Goal: Information Seeking & Learning: Check status

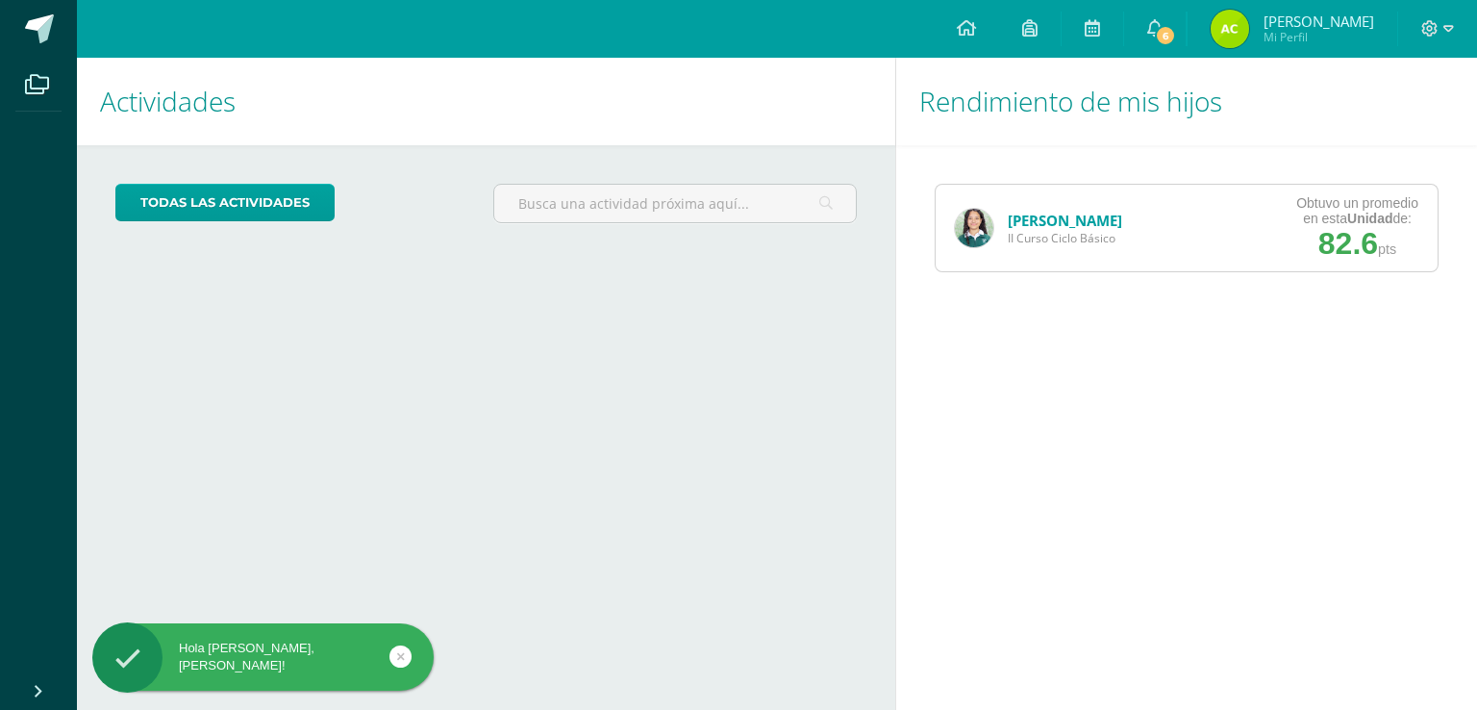
click at [981, 220] on img at bounding box center [974, 228] width 38 height 38
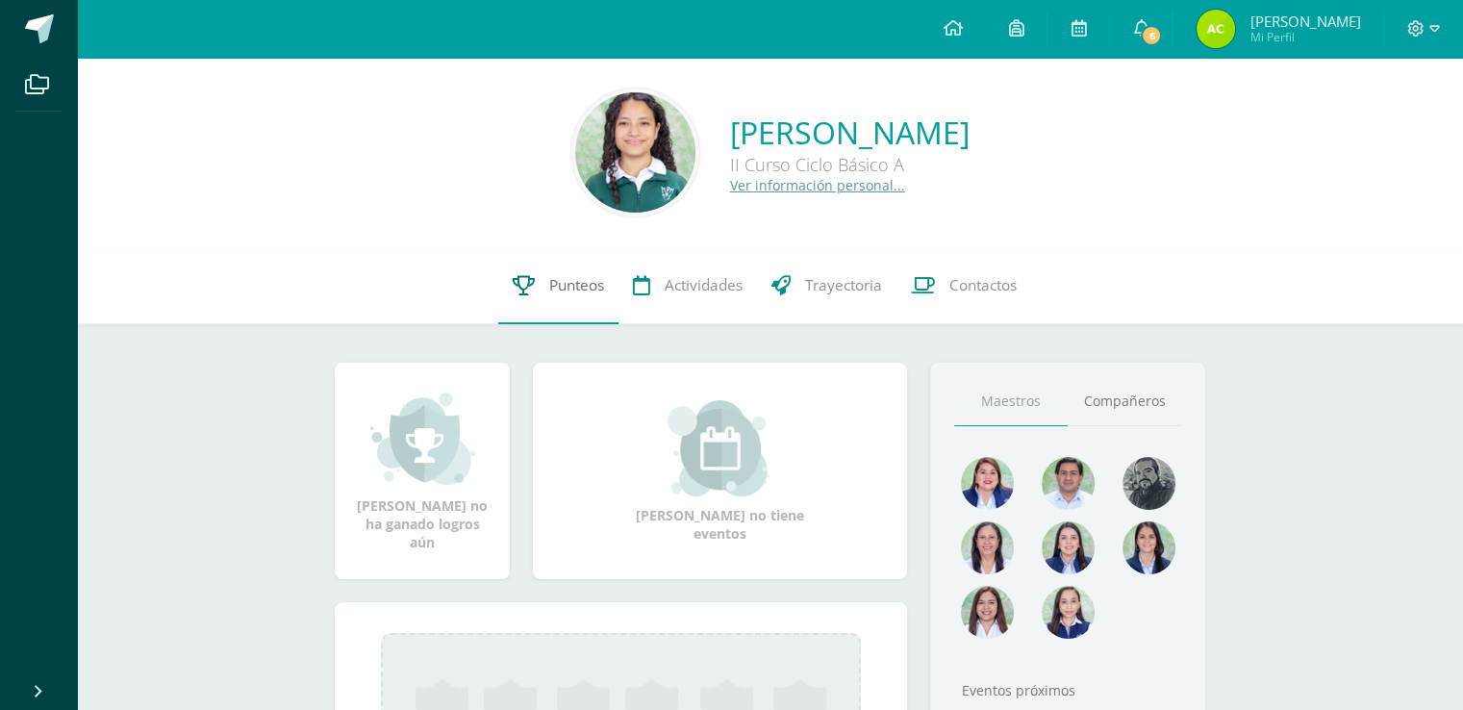
click at [546, 270] on link "Punteos" at bounding box center [558, 285] width 120 height 77
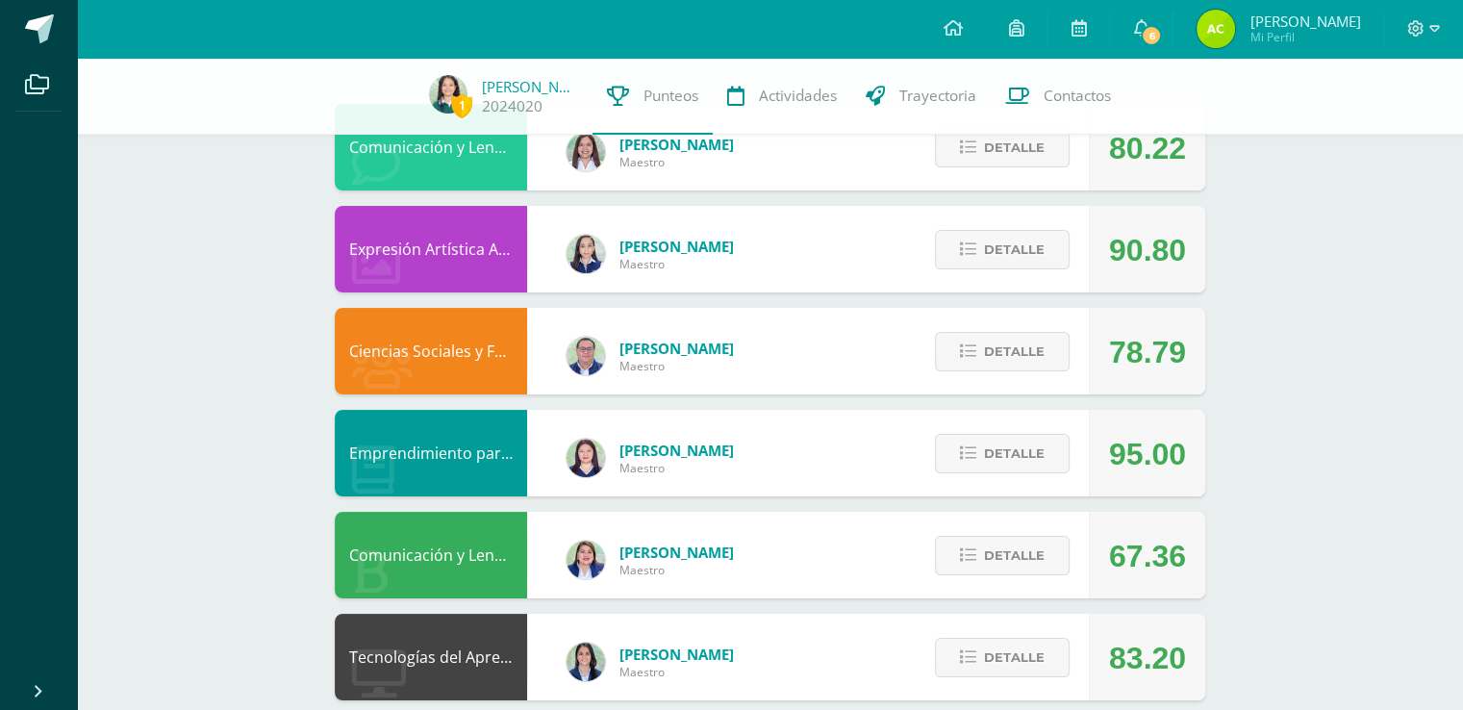
scroll to position [214, 0]
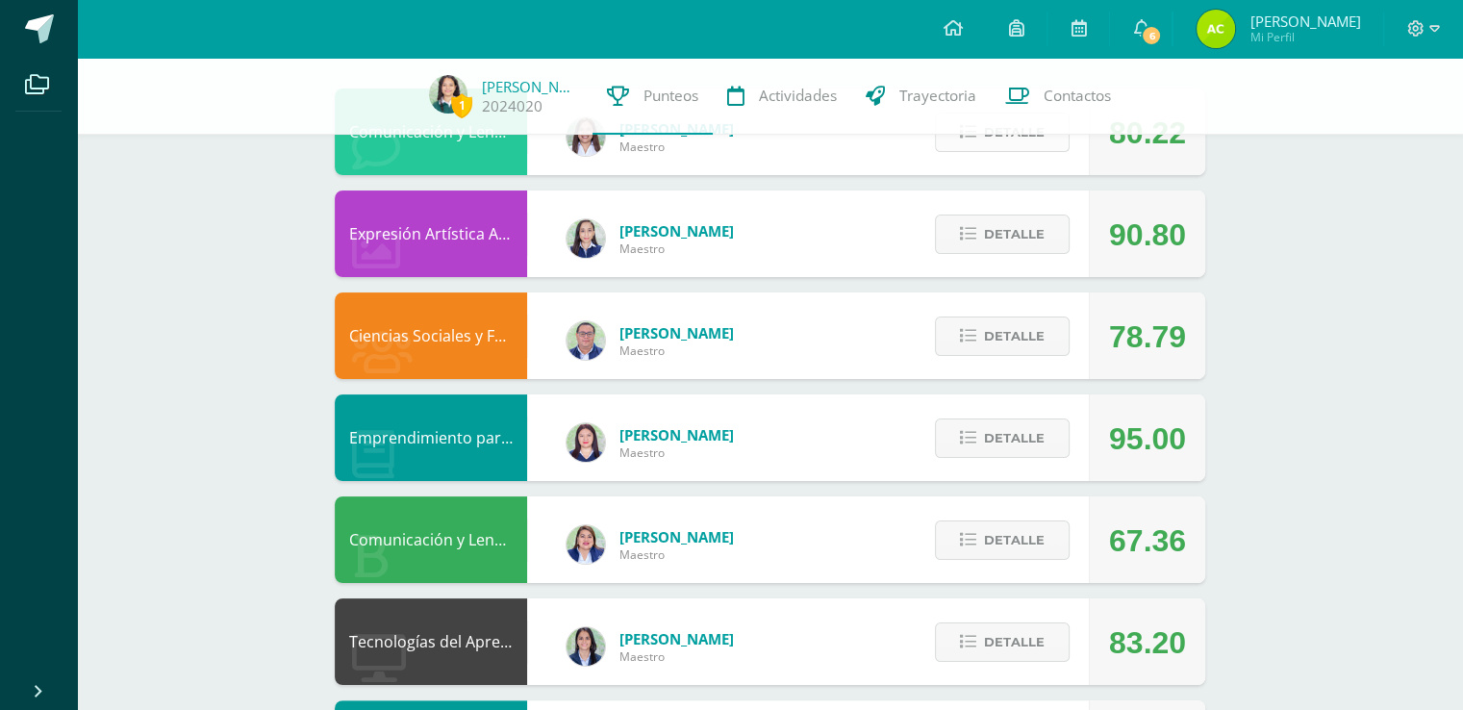
click at [991, 144] on span "Detalle" at bounding box center [1014, 132] width 61 height 36
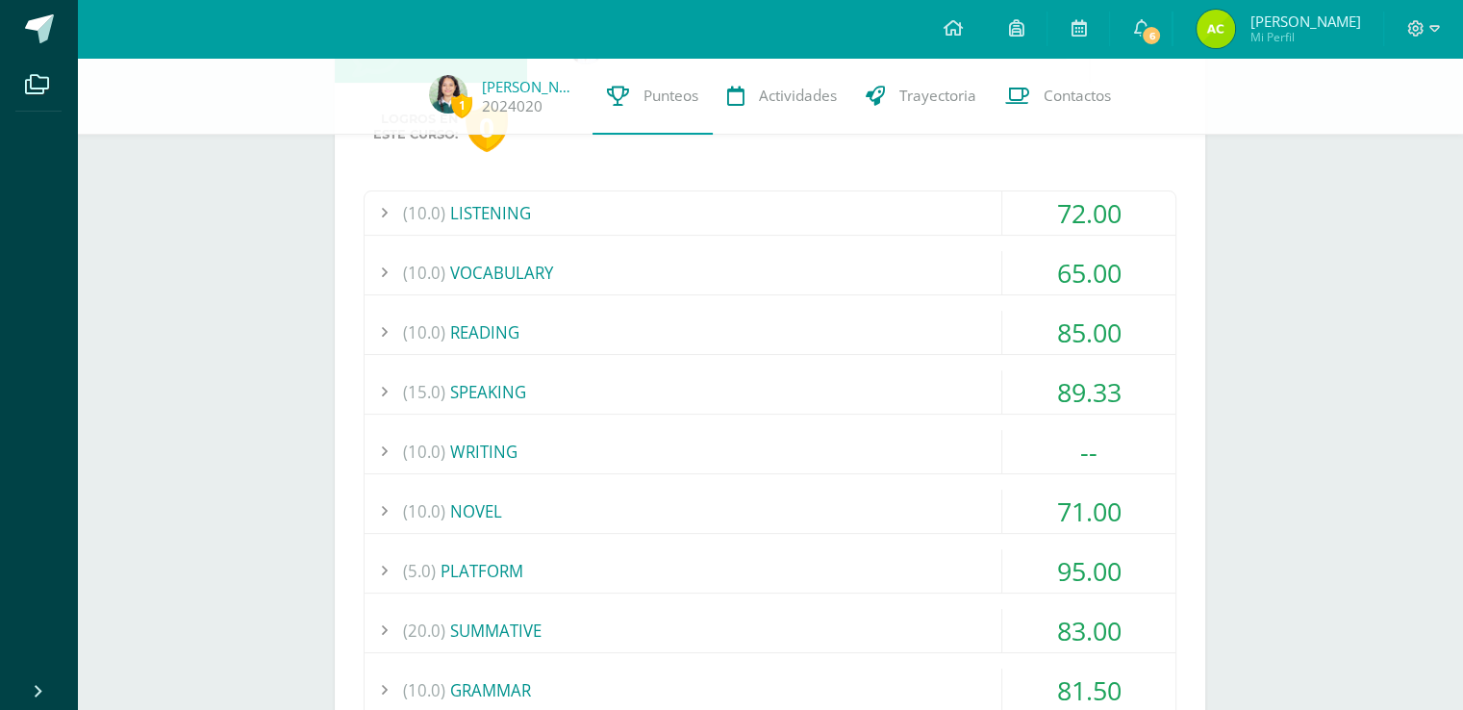
scroll to position [314, 0]
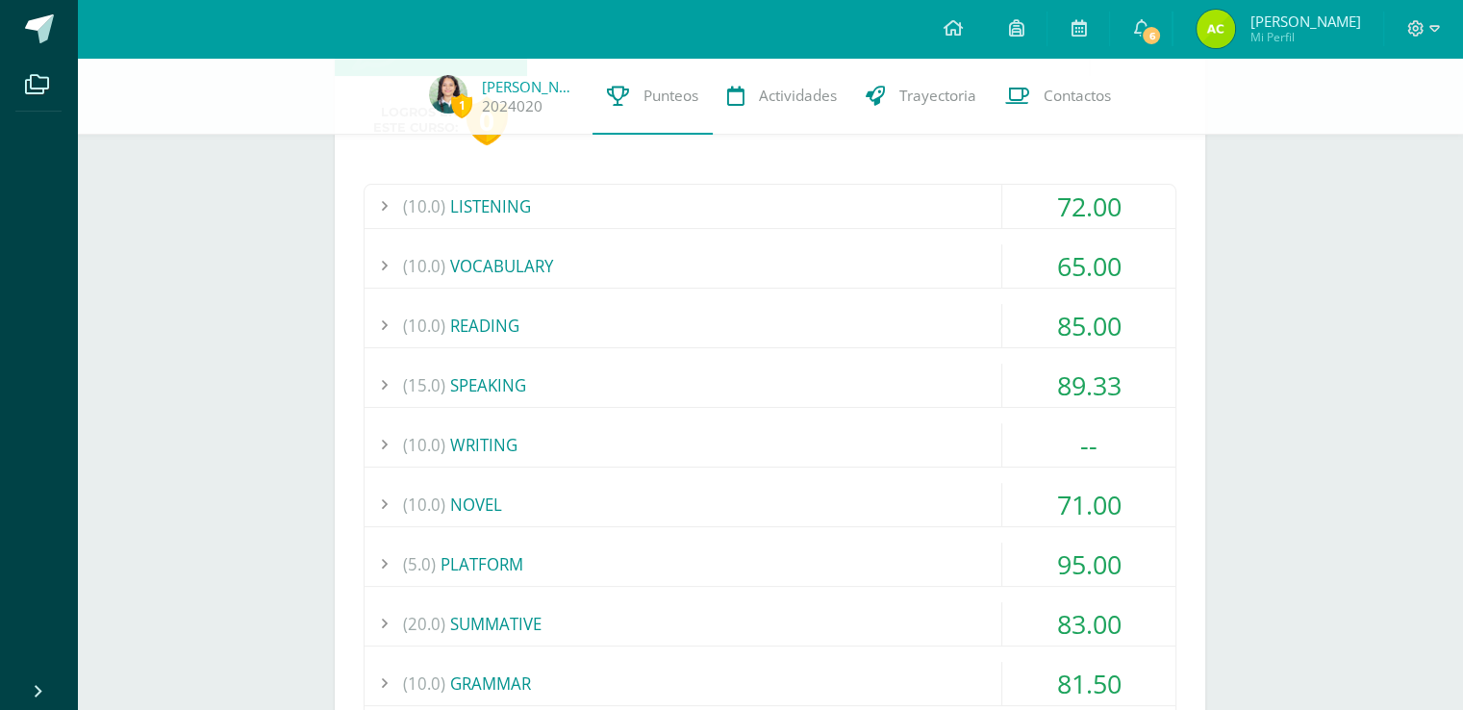
click at [901, 432] on div "(10.0) WRITING" at bounding box center [770, 444] width 811 height 43
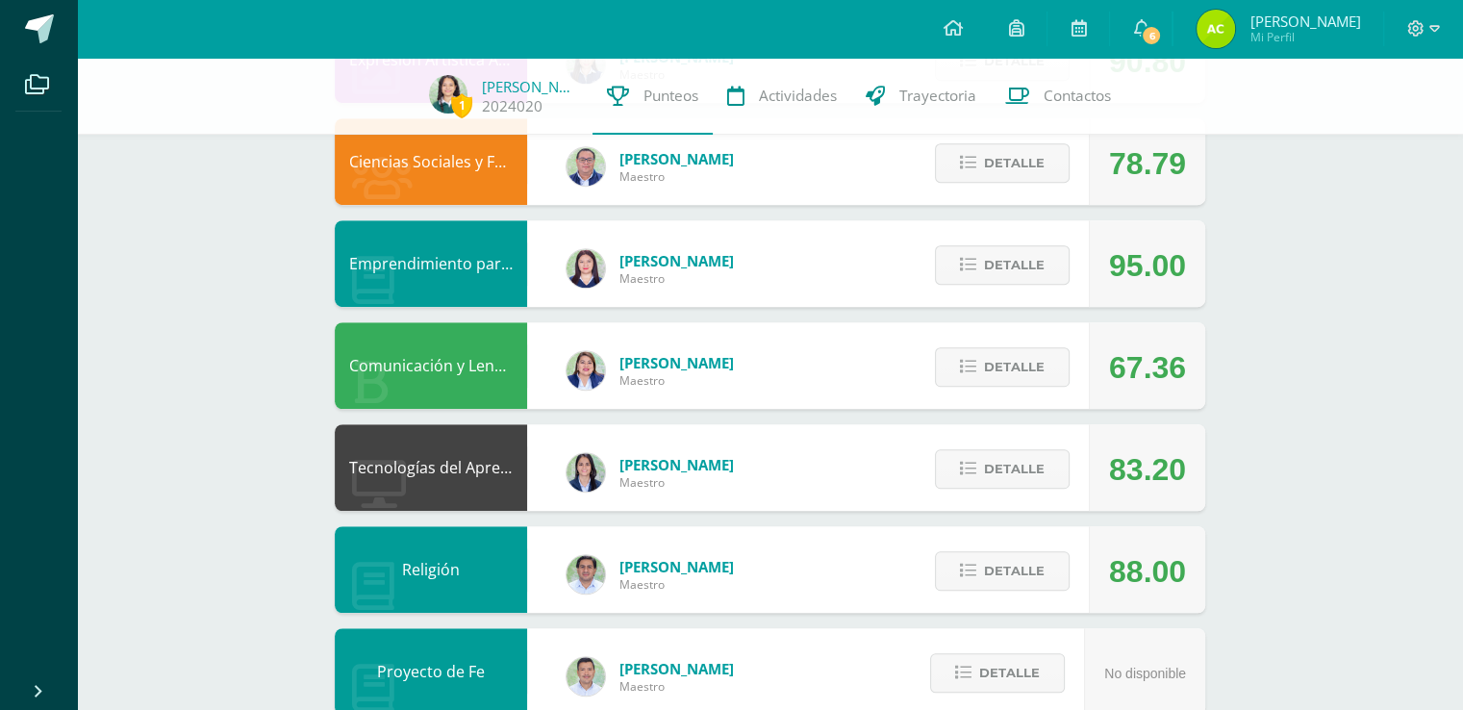
scroll to position [1289, 0]
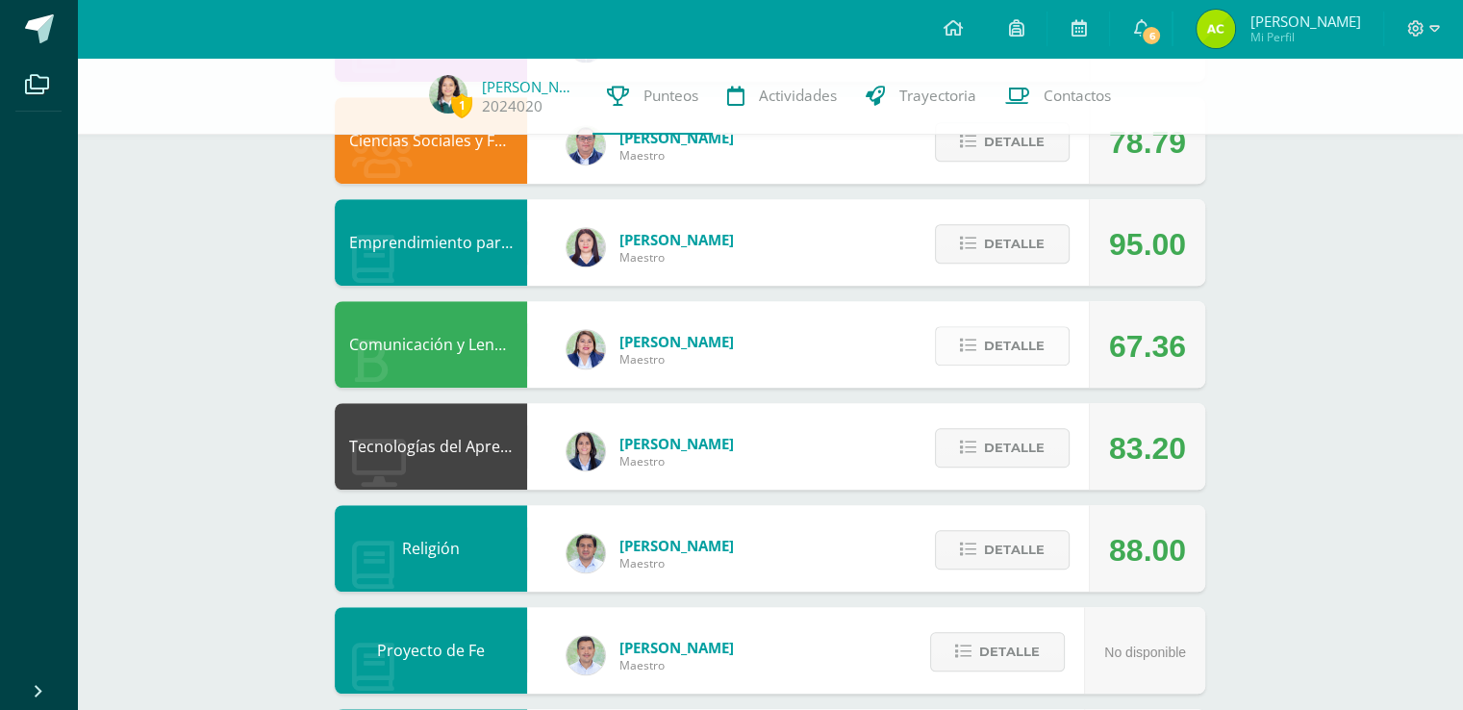
click at [996, 347] on span "Detalle" at bounding box center [1014, 346] width 61 height 36
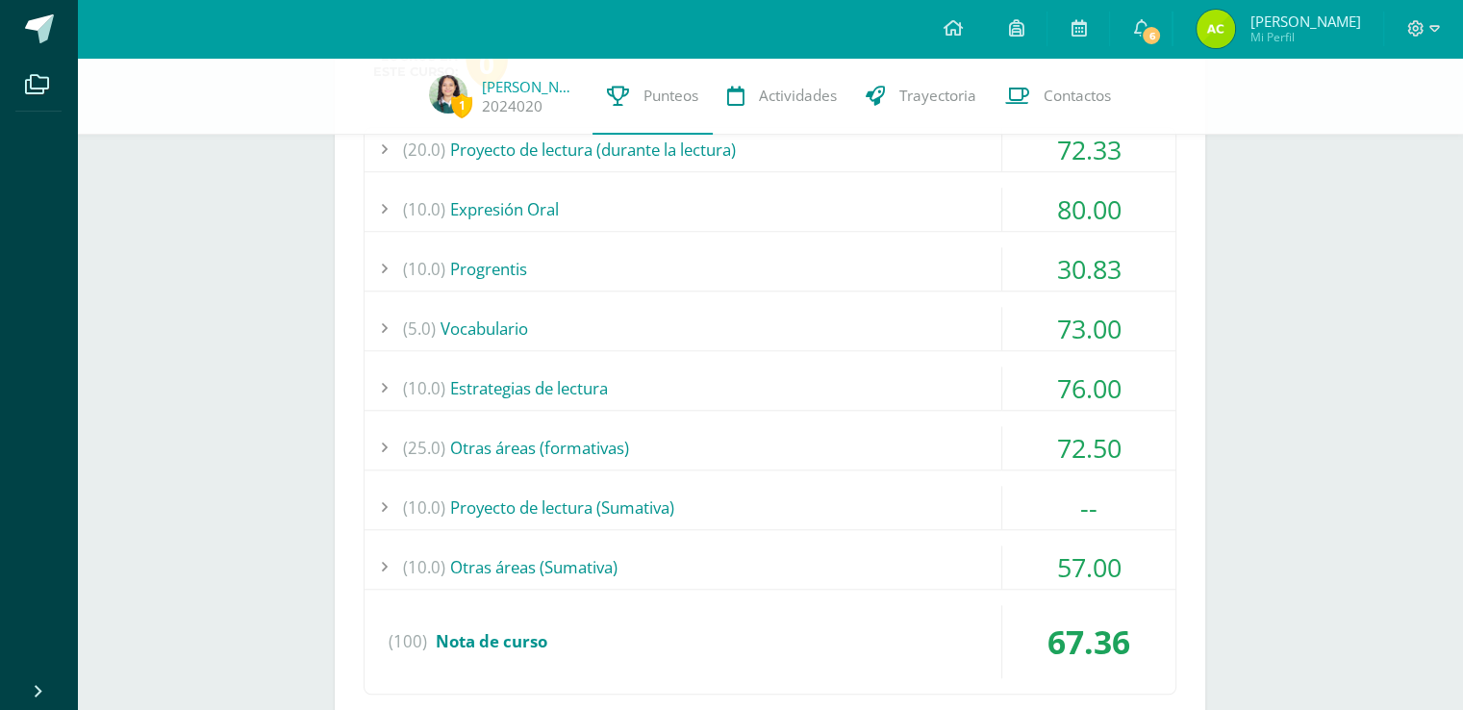
scroll to position [1658, 0]
click at [935, 491] on div "(10.0) Proyecto de lectura (Sumativa)" at bounding box center [770, 506] width 811 height 43
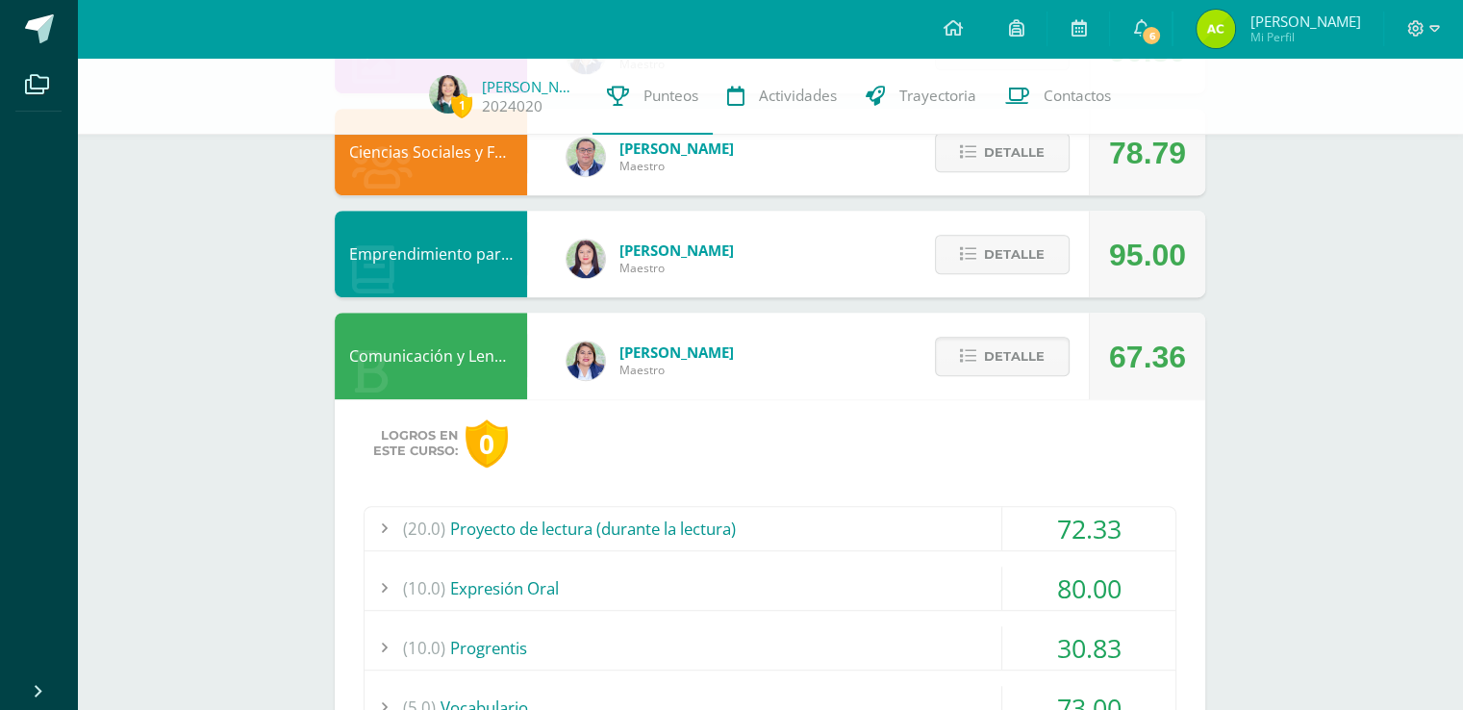
scroll to position [1019, 0]
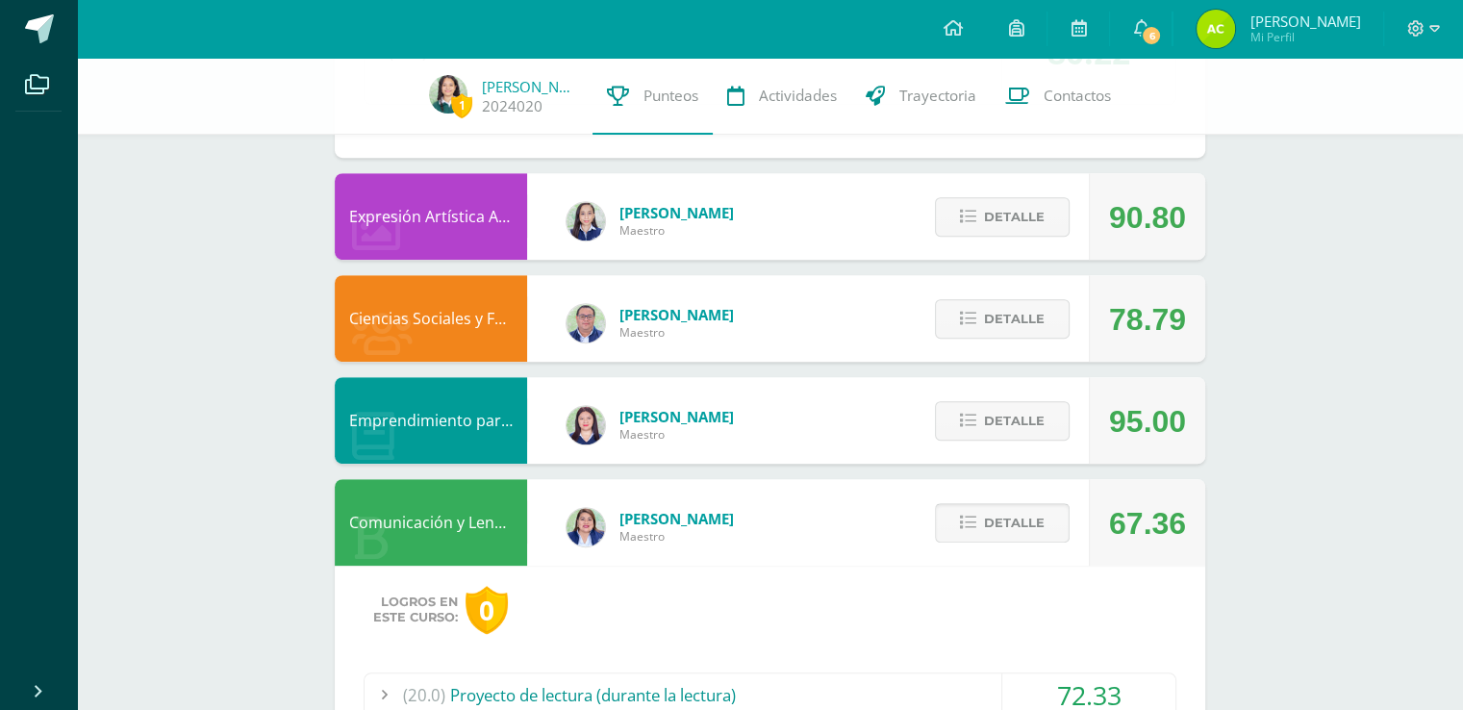
drag, startPoint x: 935, startPoint y: 491, endPoint x: 977, endPoint y: 525, distance: 54.1
click at [976, 525] on icon at bounding box center [968, 523] width 16 height 16
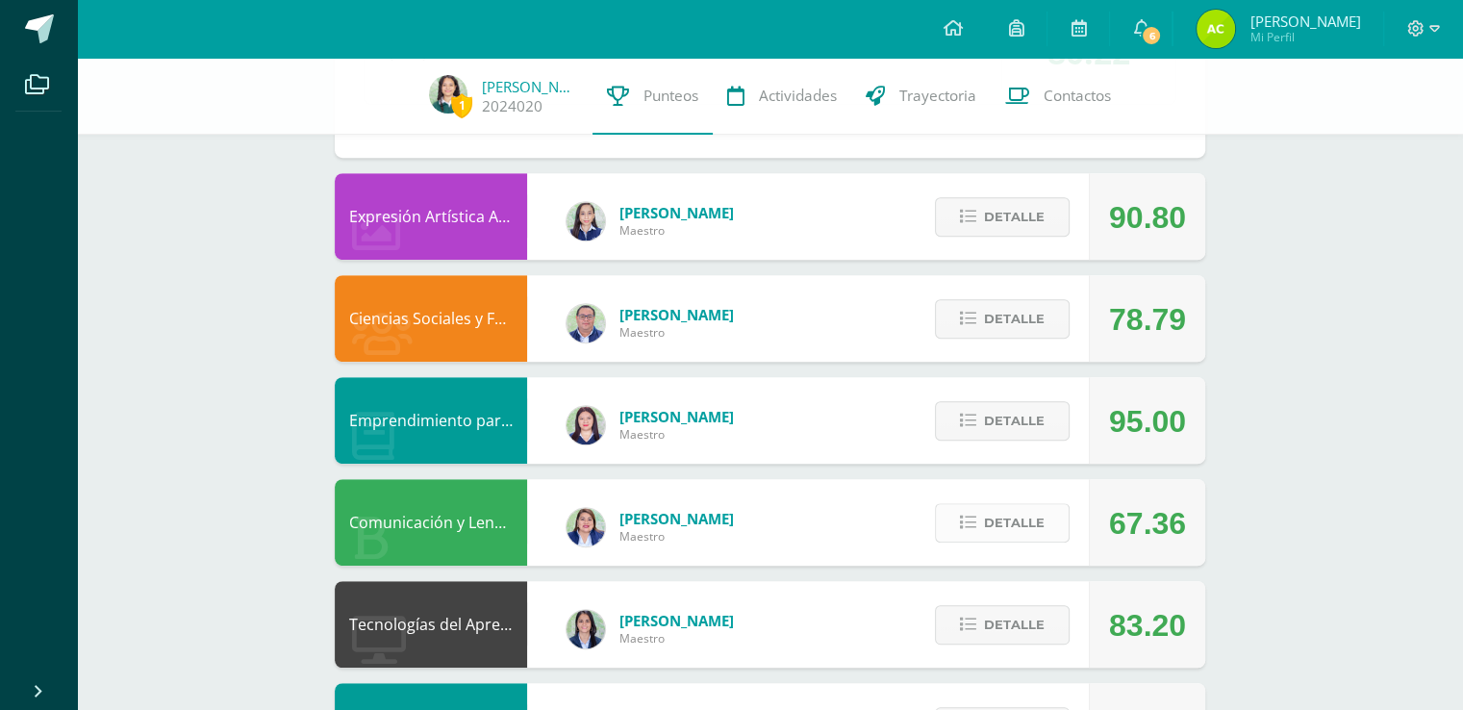
click at [976, 525] on icon at bounding box center [968, 523] width 16 height 16
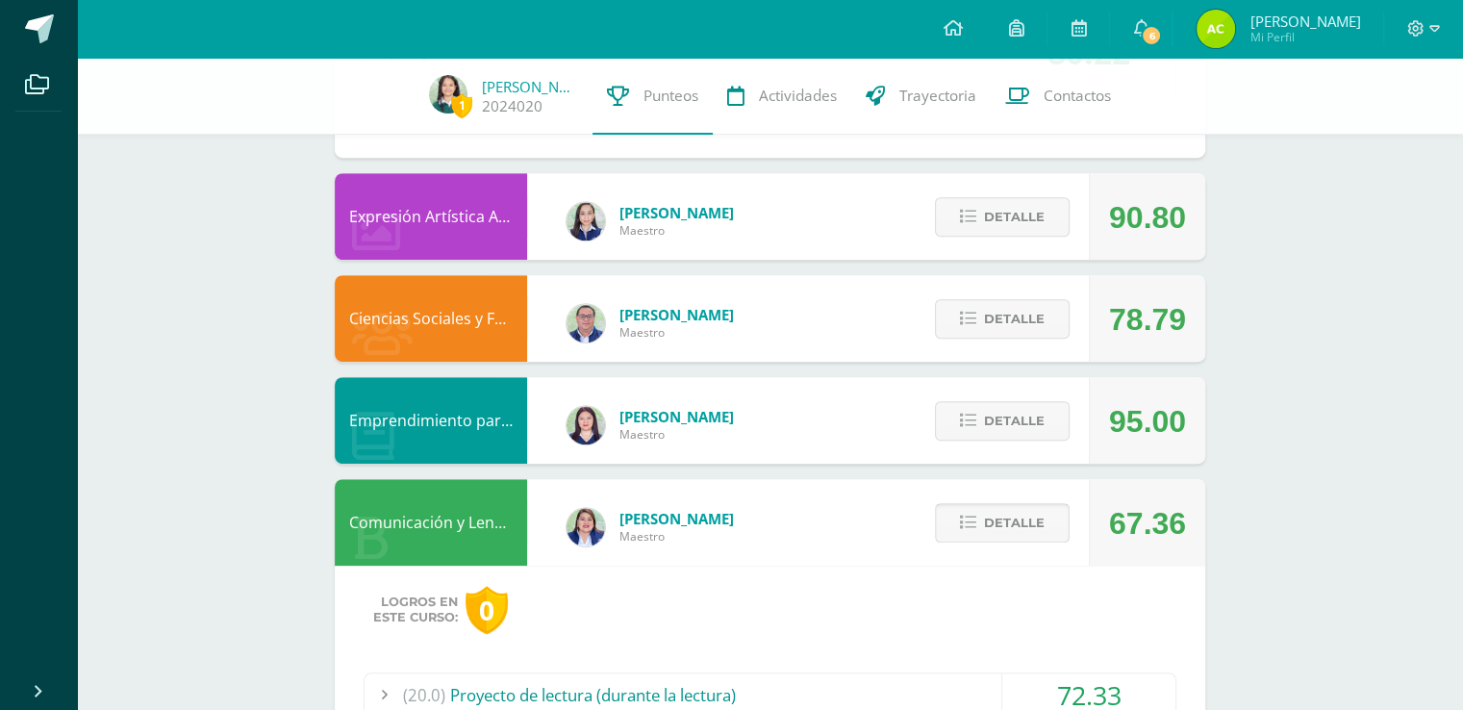
click at [976, 525] on icon at bounding box center [968, 523] width 16 height 16
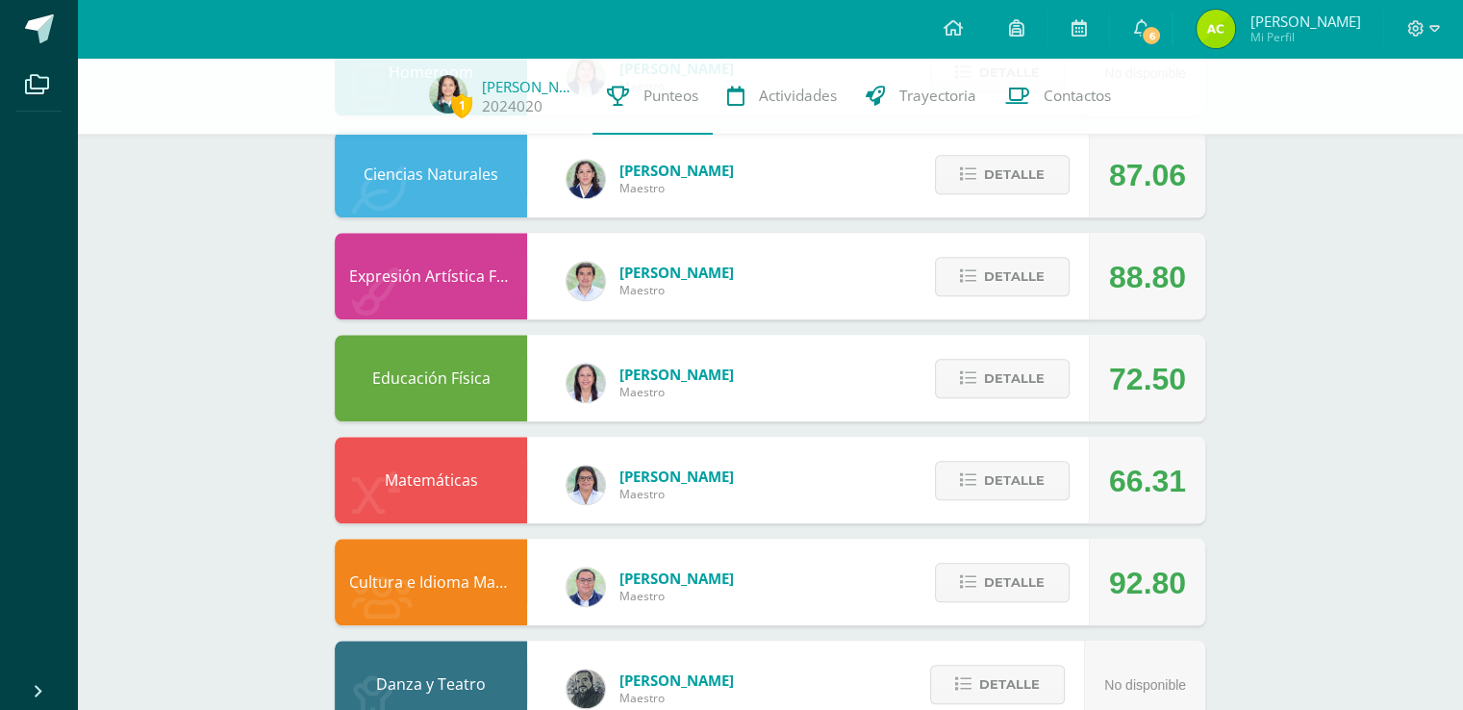
scroll to position [1925, 0]
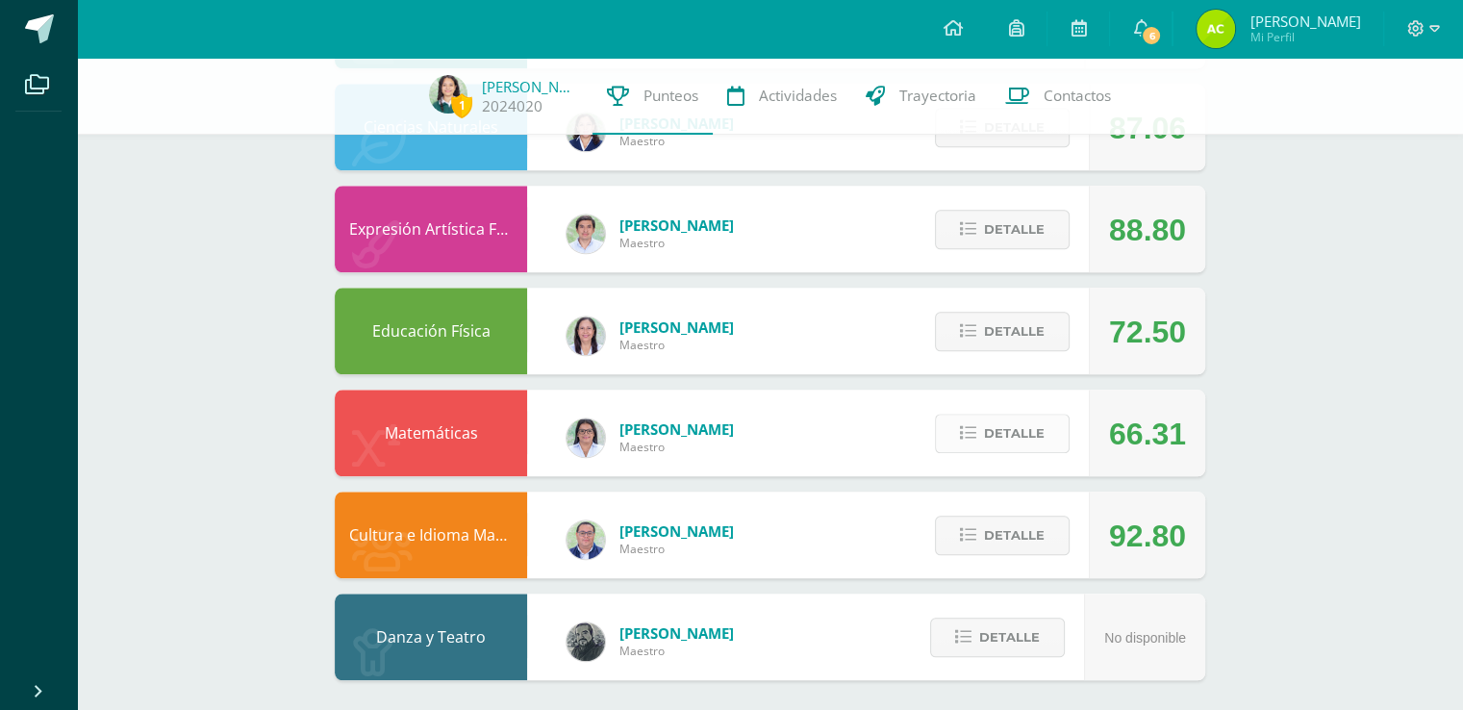
click at [1017, 427] on span "Detalle" at bounding box center [1014, 433] width 61 height 36
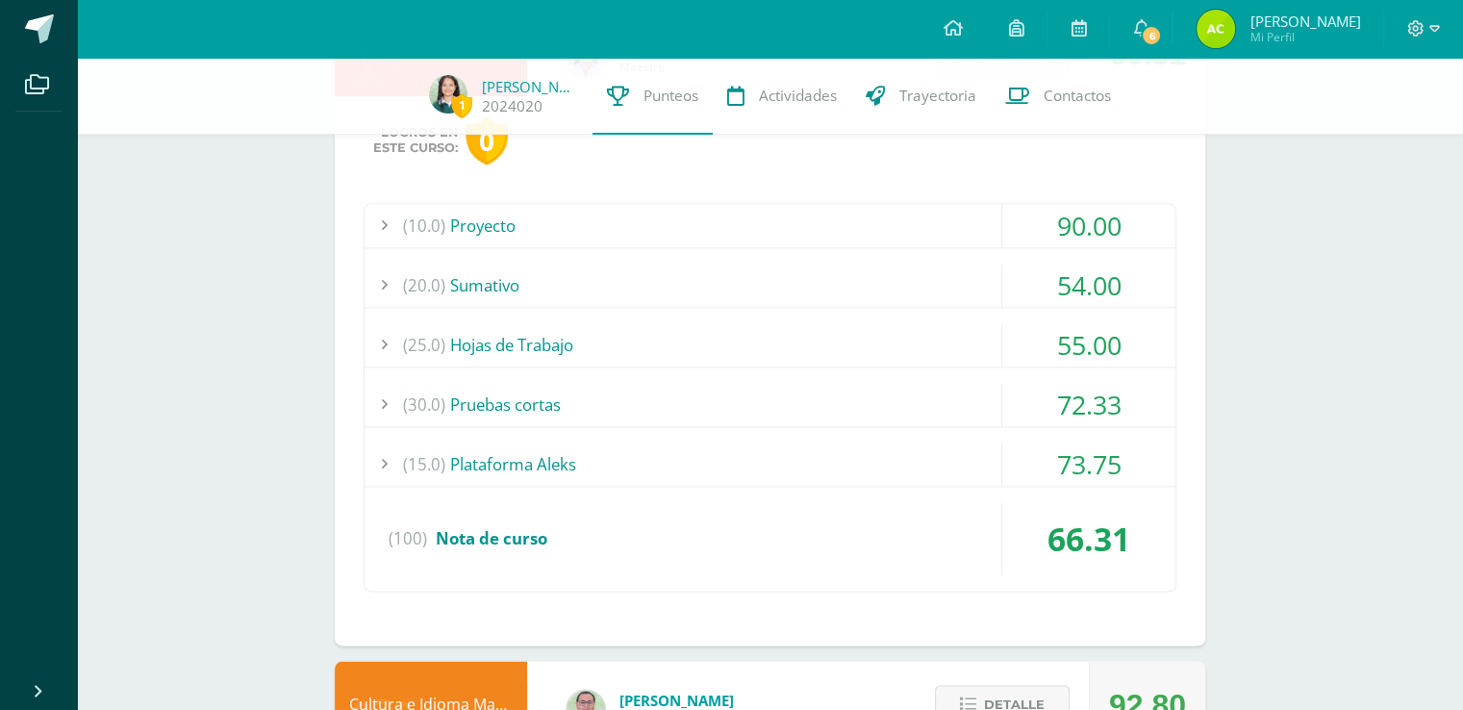
scroll to position [2291, 0]
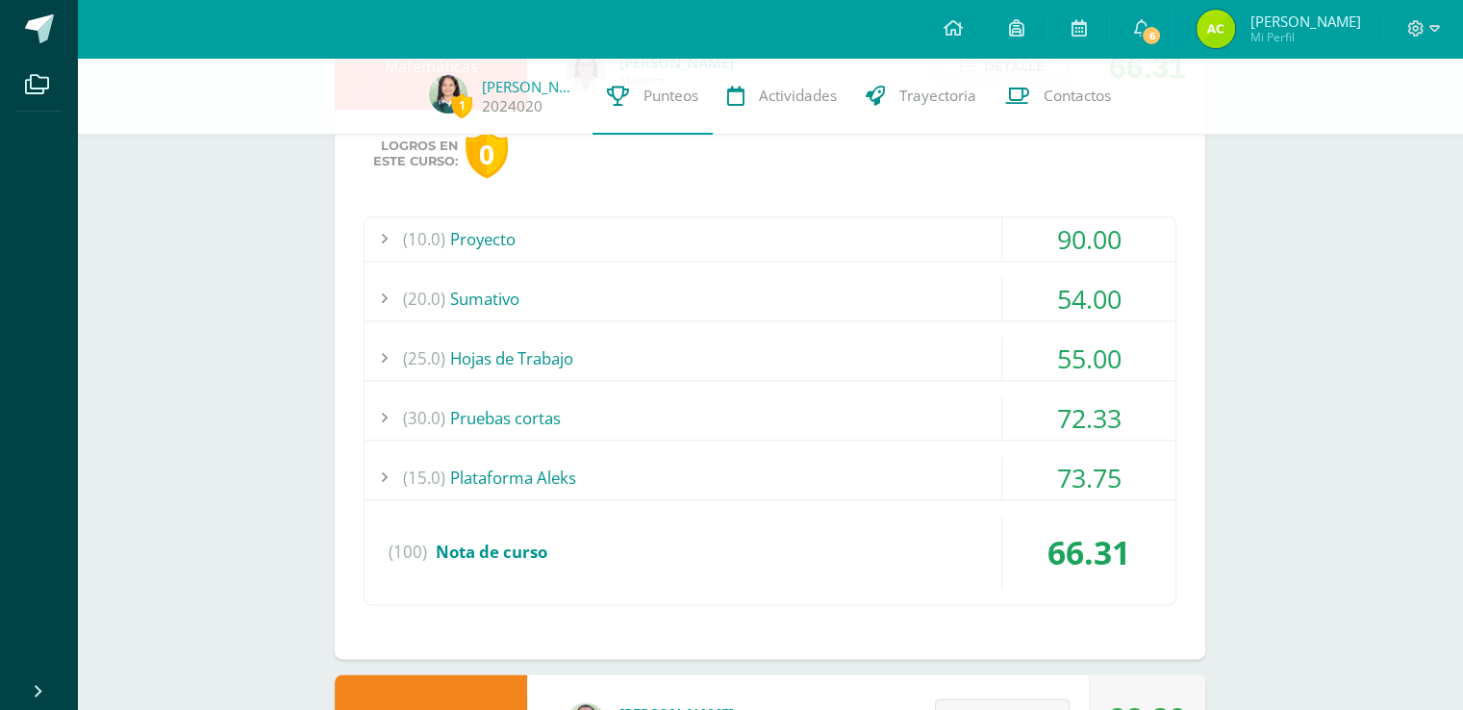
click at [966, 289] on div "(20.0) Sumativo" at bounding box center [770, 298] width 811 height 43
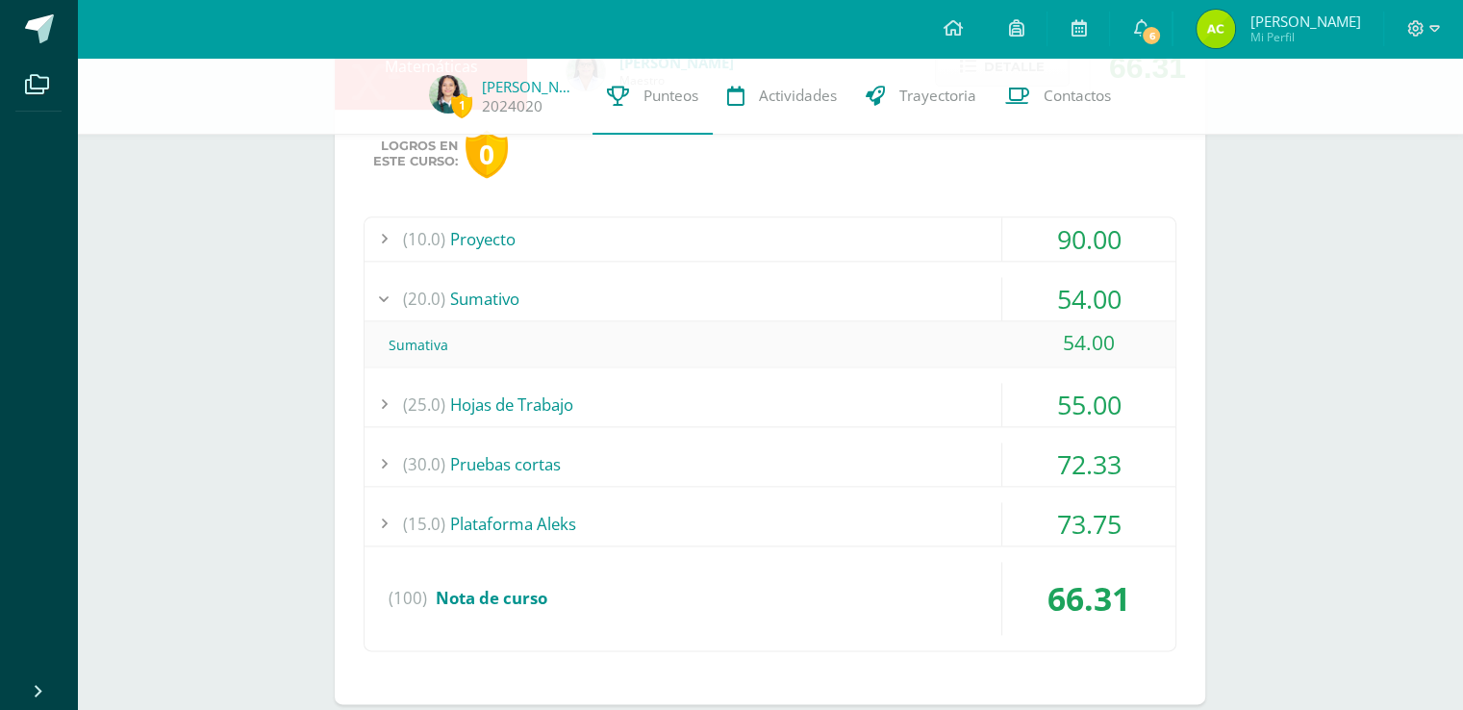
click at [915, 301] on div "(20.0) Sumativo" at bounding box center [770, 298] width 811 height 43
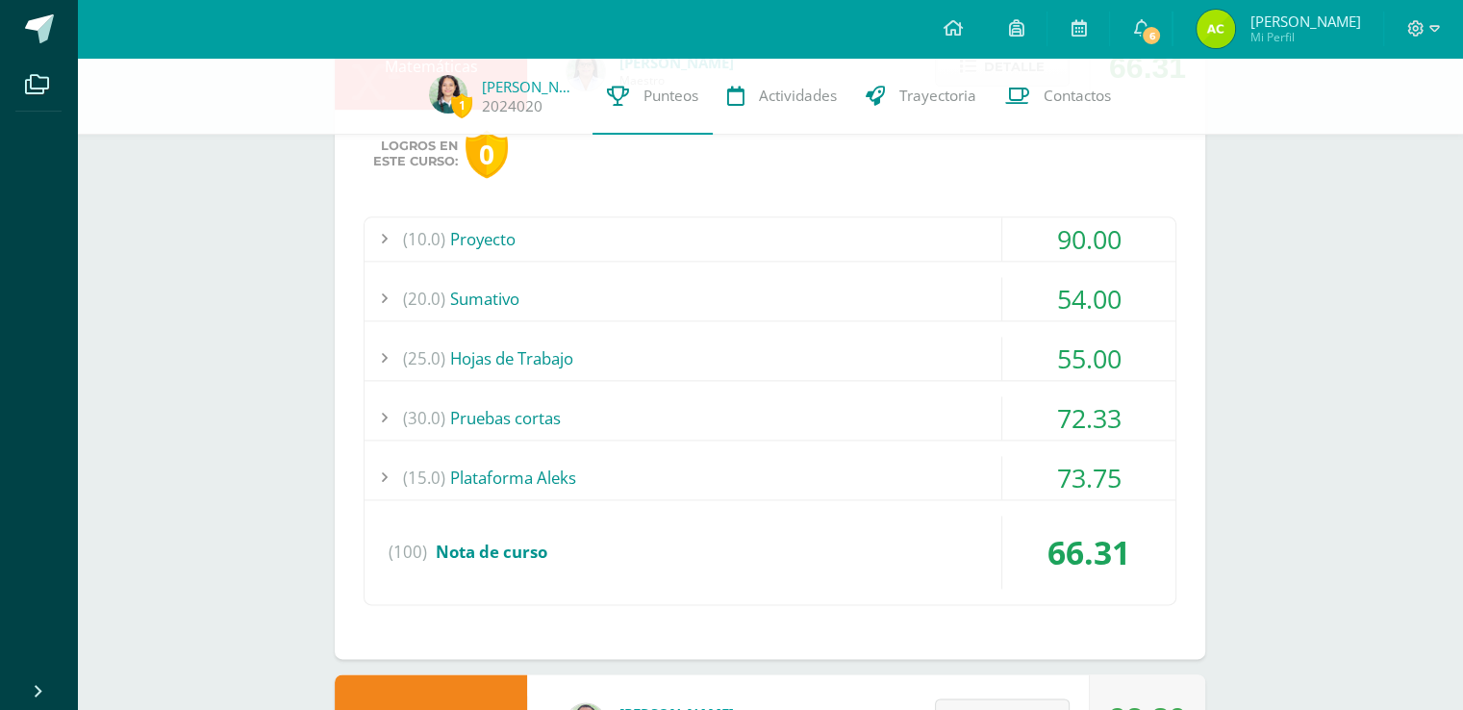
click at [856, 474] on div "(15.0) Plataforma Aleks" at bounding box center [770, 477] width 811 height 43
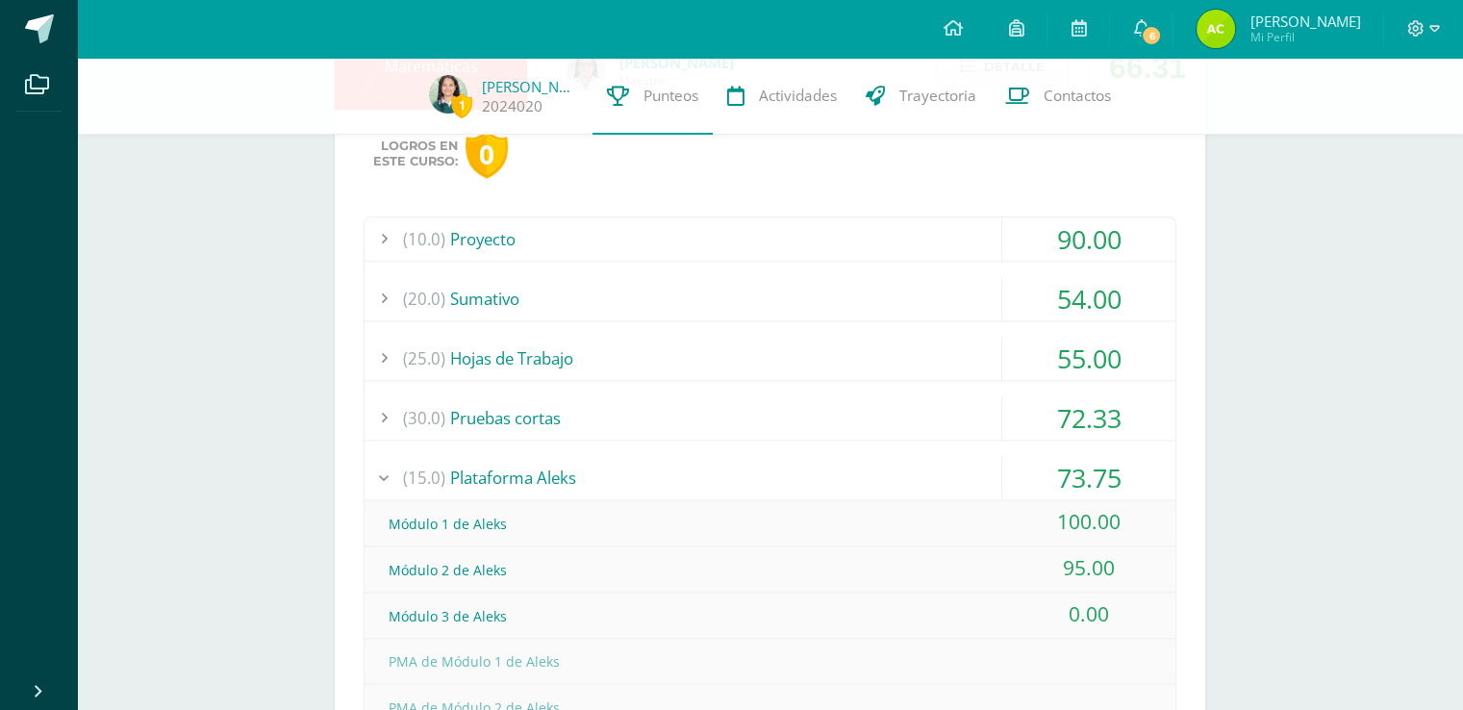
click at [856, 474] on div "(15.0) Plataforma Aleks" at bounding box center [770, 477] width 811 height 43
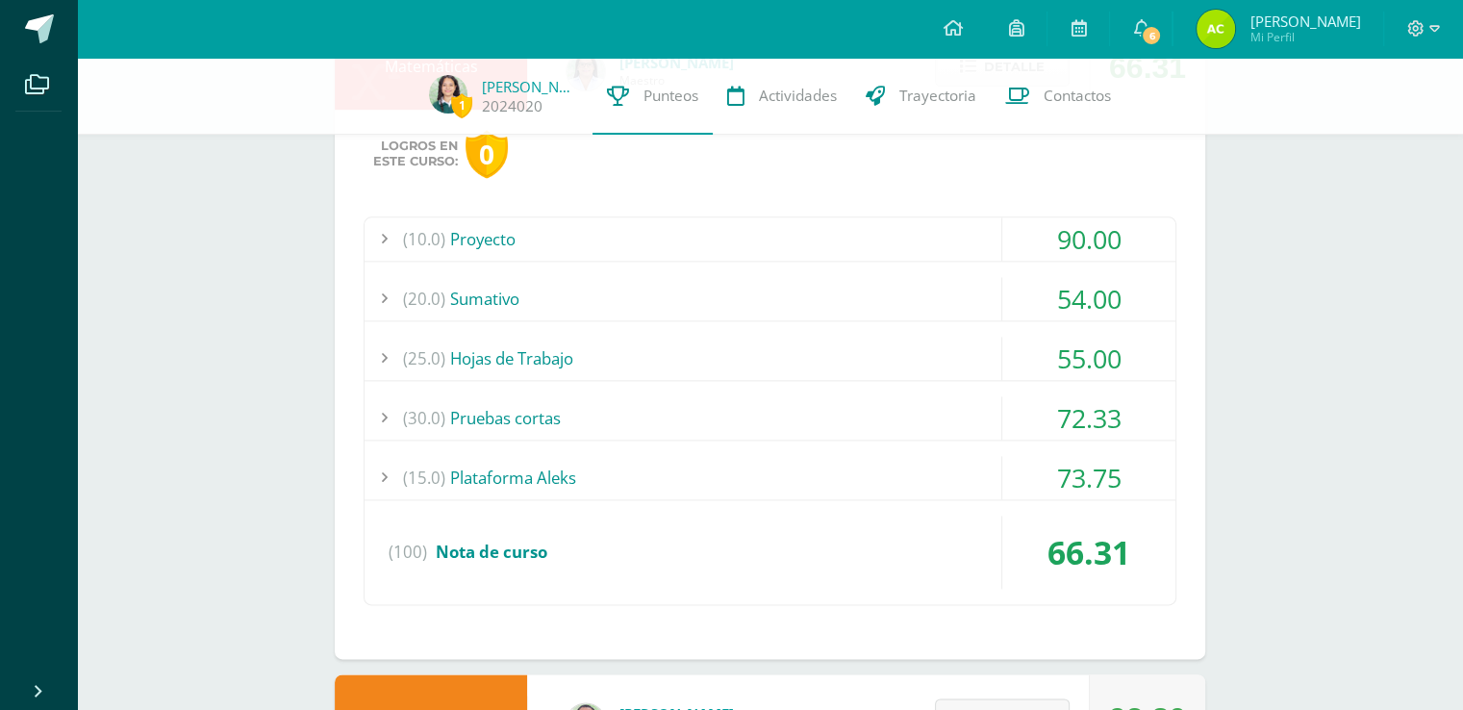
click at [835, 414] on div "(30.0) Pruebas cortas" at bounding box center [770, 417] width 811 height 43
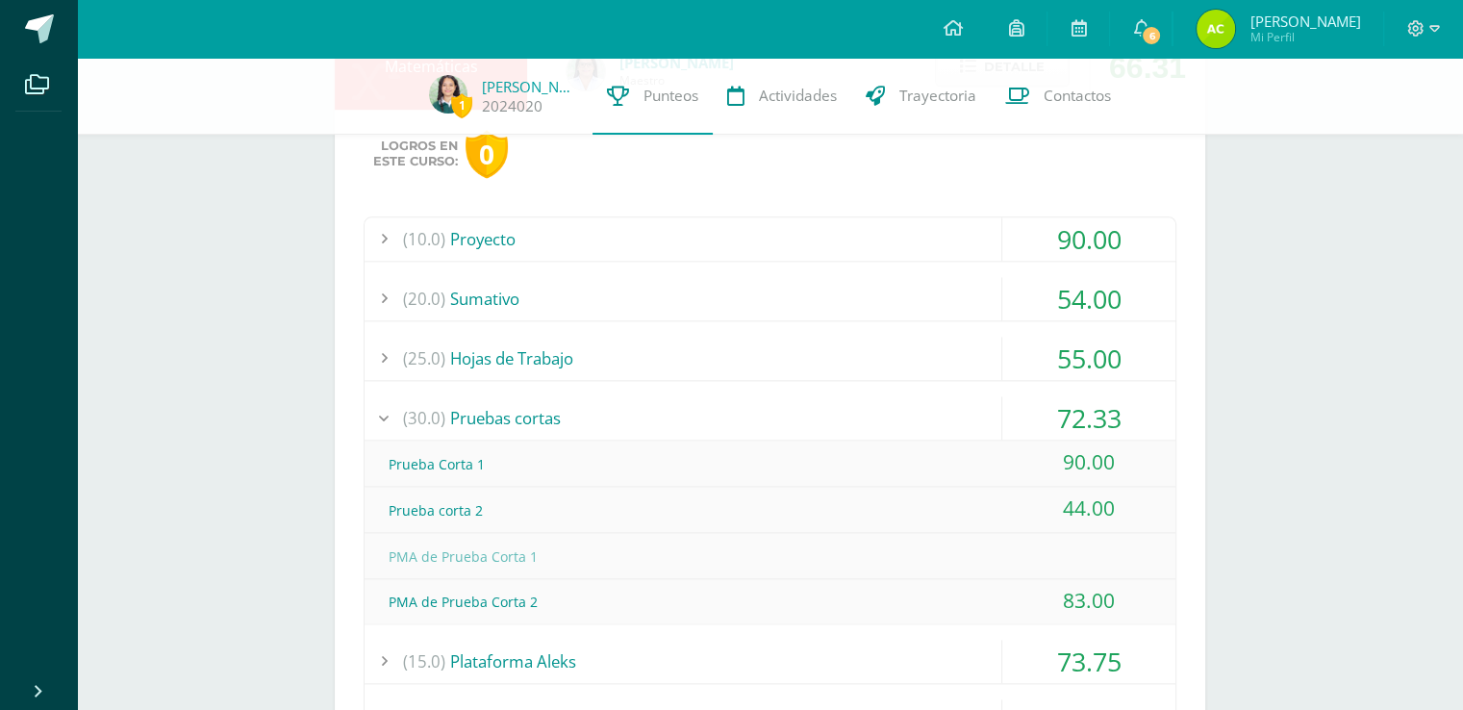
click at [835, 414] on div "(30.0) Pruebas cortas" at bounding box center [770, 417] width 811 height 43
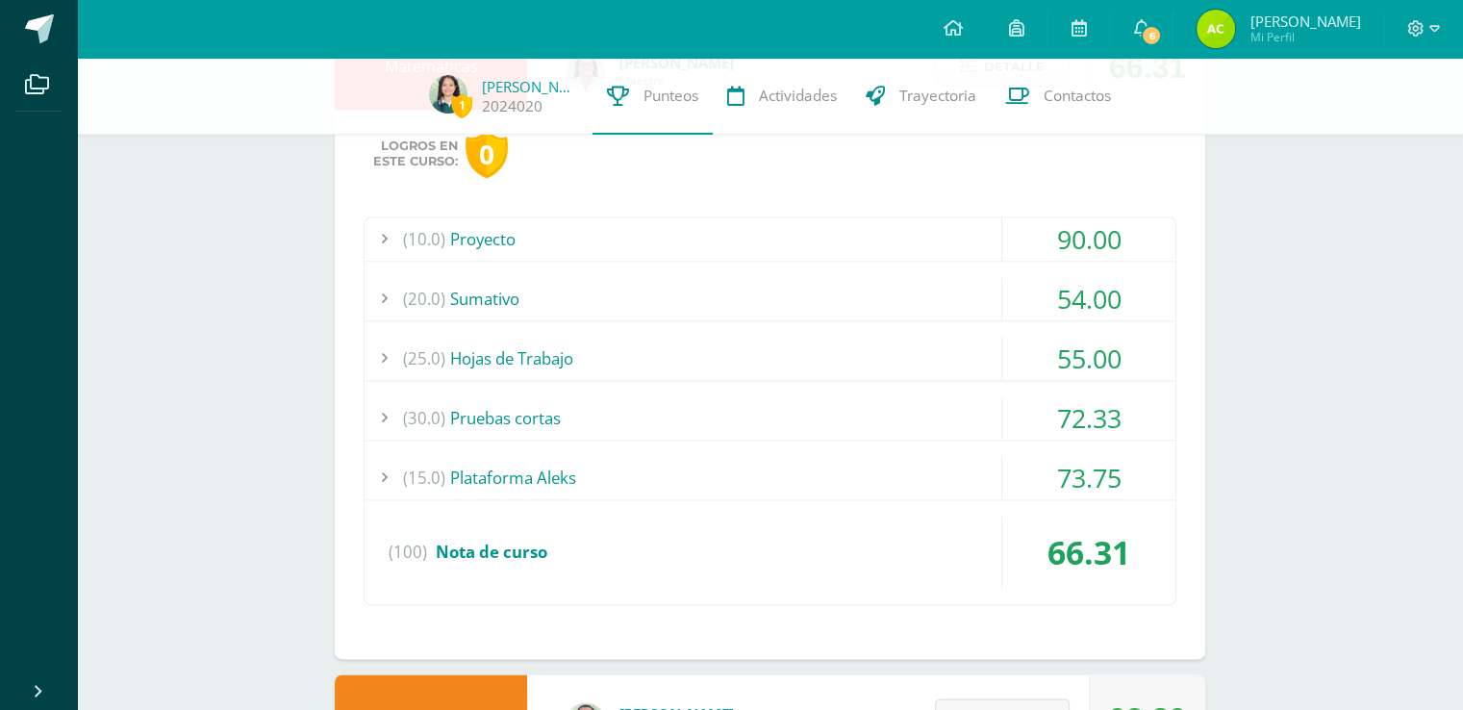
click at [795, 337] on div "(25.0) Hojas de Trabajo" at bounding box center [770, 358] width 811 height 43
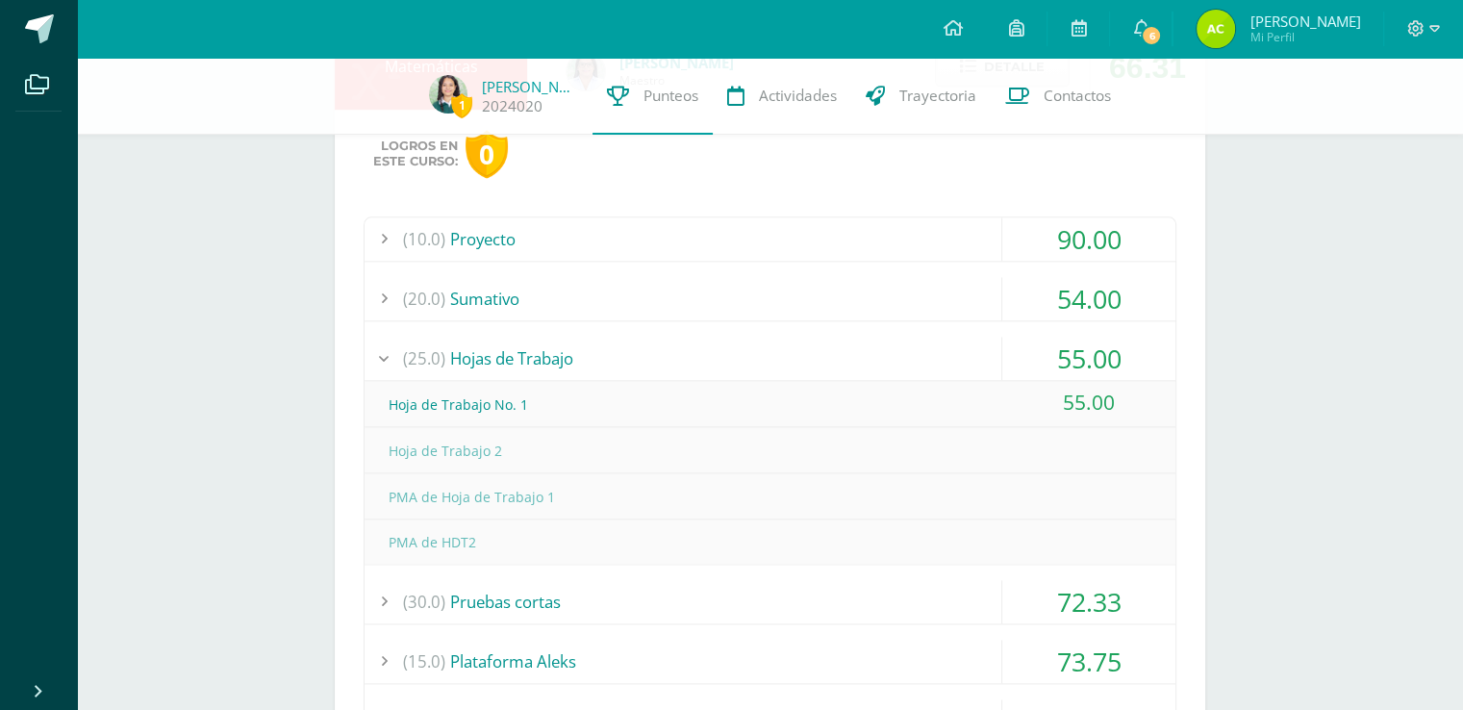
click at [795, 337] on div "(25.0) Hojas de Trabajo" at bounding box center [770, 358] width 811 height 43
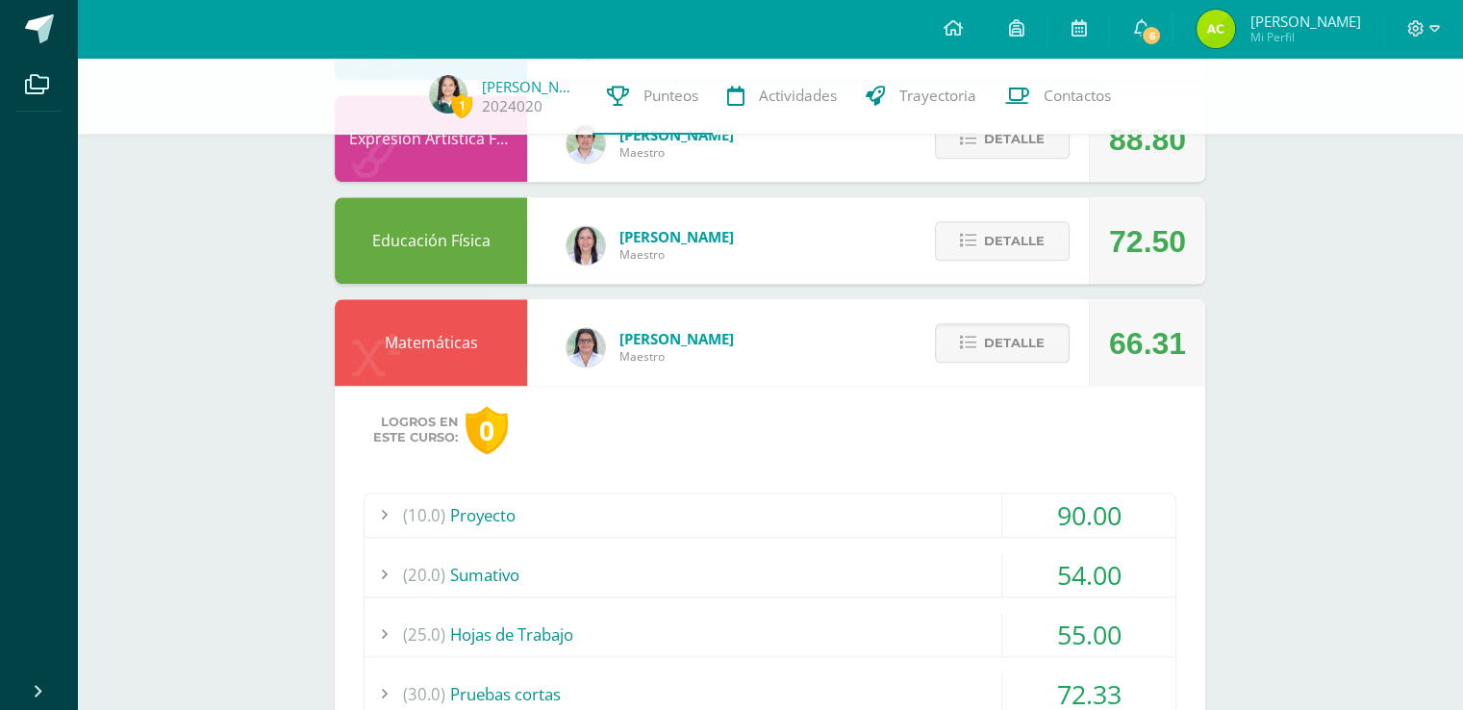
scroll to position [2010, 0]
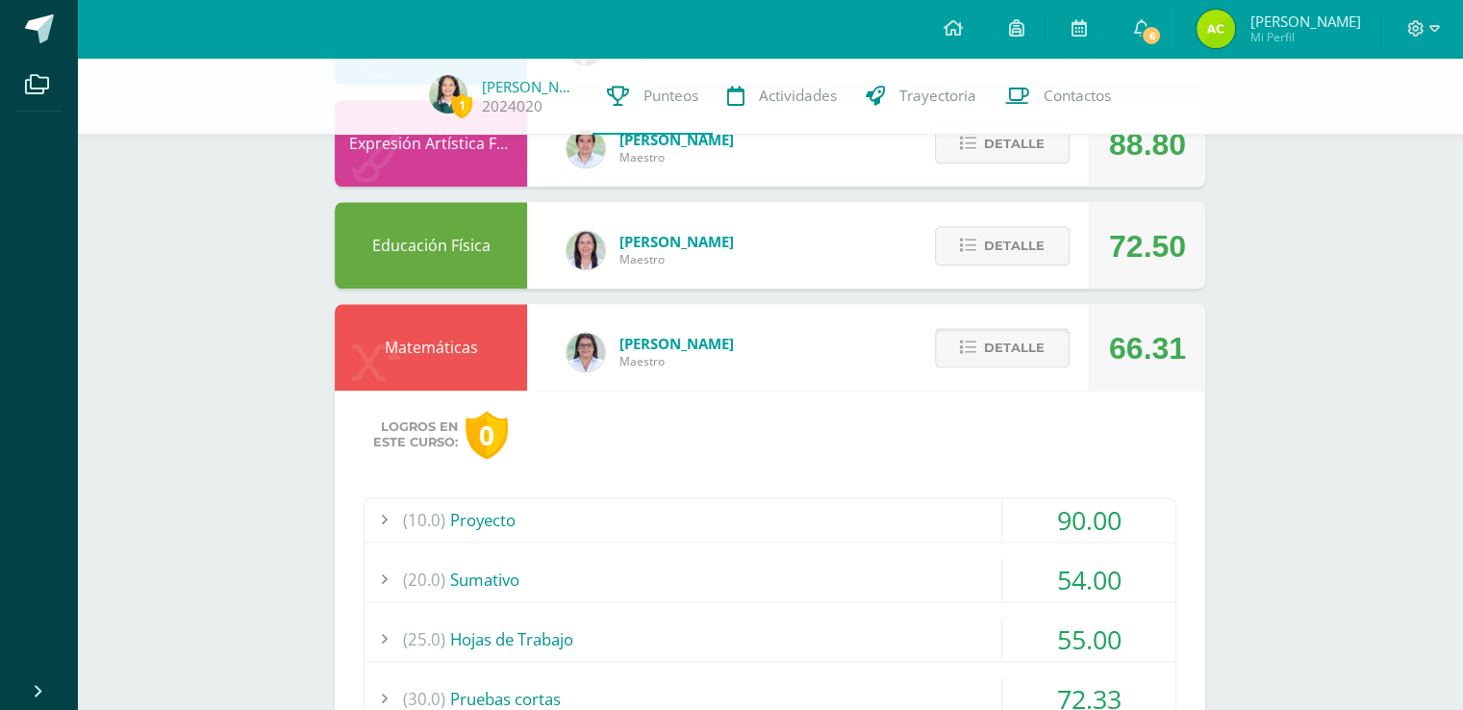
click at [976, 348] on icon at bounding box center [968, 348] width 16 height 16
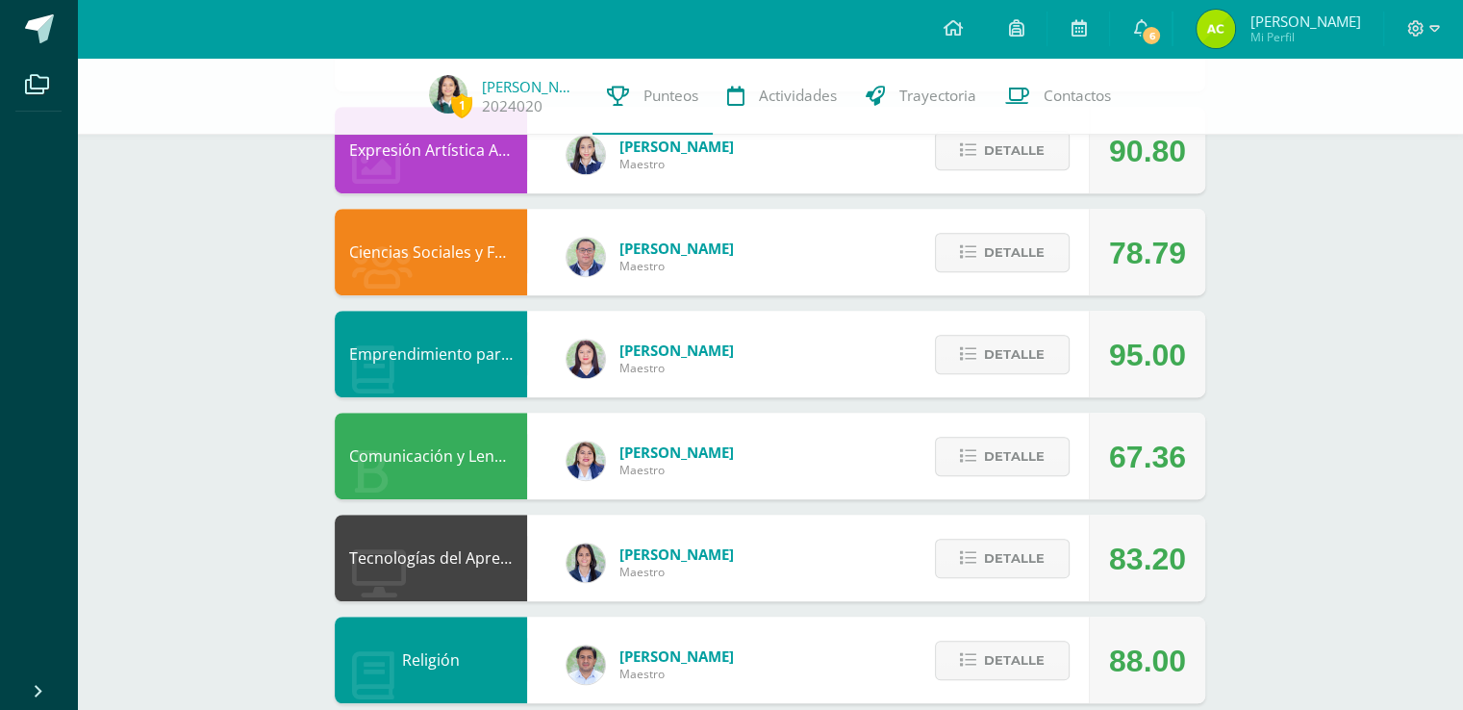
scroll to position [1087, 0]
click at [1054, 444] on button "Detalle" at bounding box center [1002, 455] width 135 height 39
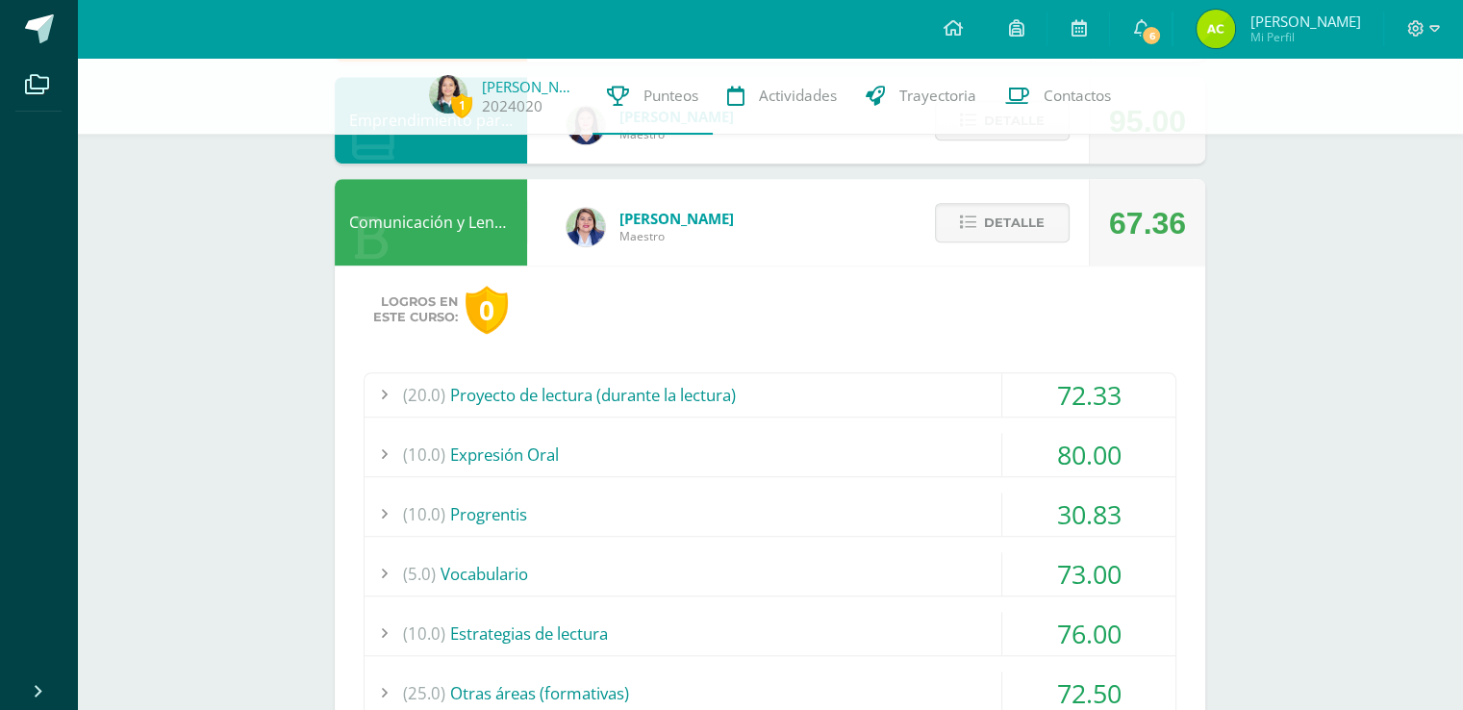
scroll to position [1318, 0]
click at [1037, 222] on span "Detalle" at bounding box center [1014, 225] width 61 height 36
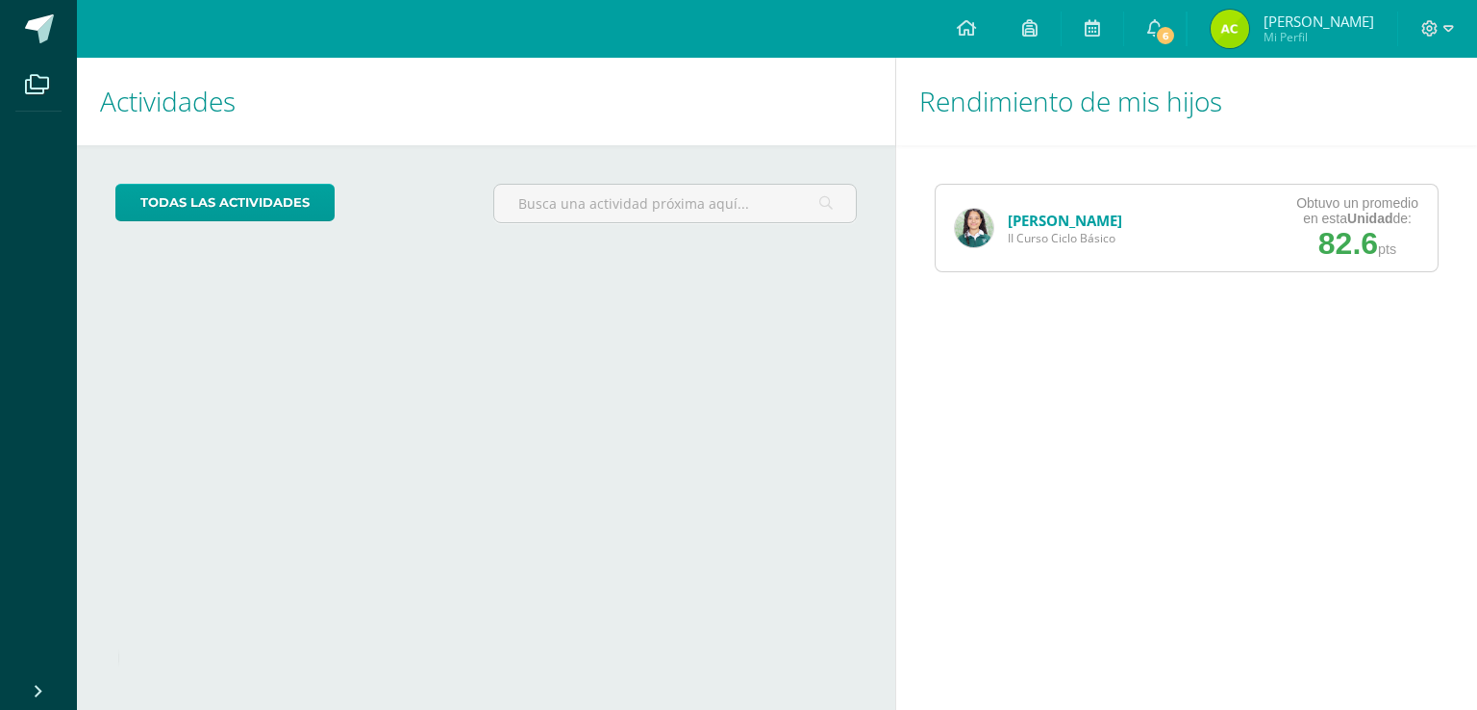
click at [966, 225] on img at bounding box center [974, 228] width 38 height 38
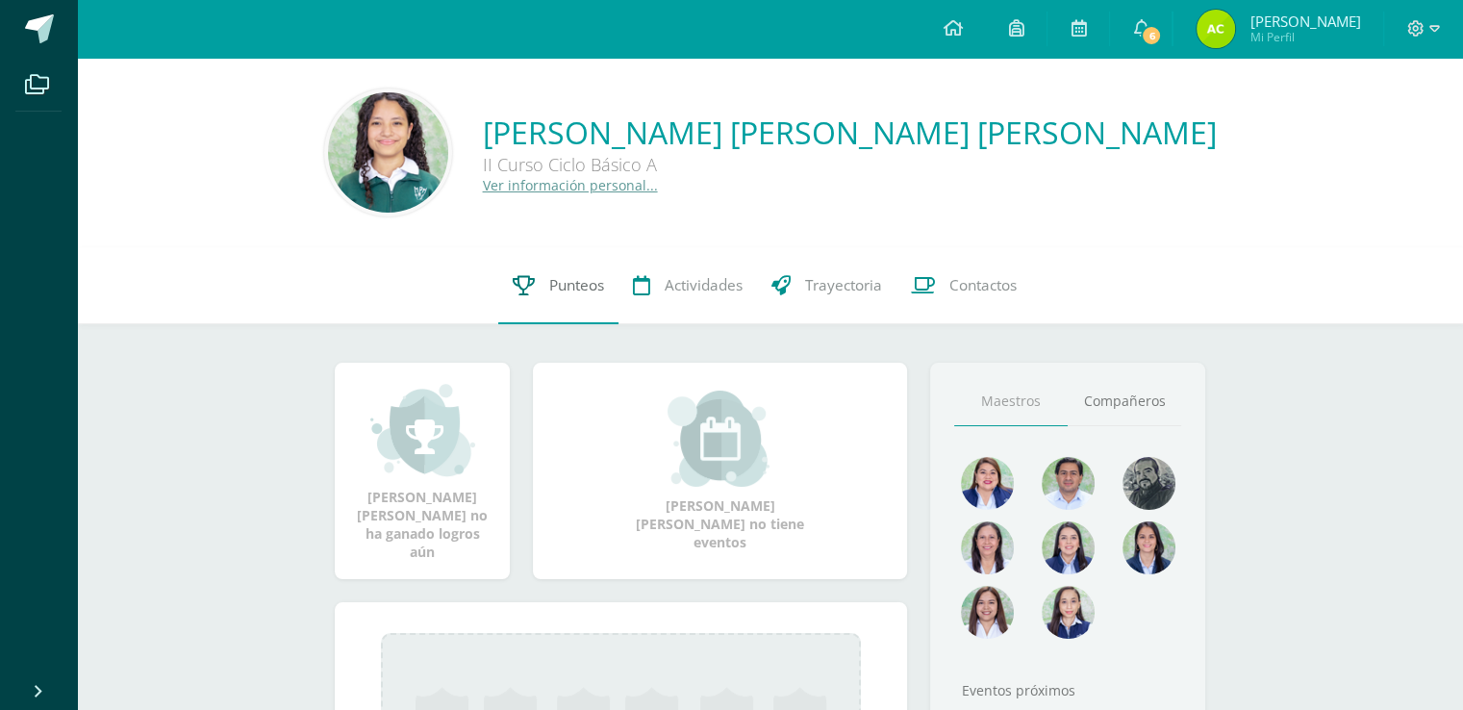
click at [560, 308] on link "Punteos" at bounding box center [558, 285] width 120 height 77
click at [589, 275] on span "Punteos" at bounding box center [576, 285] width 55 height 20
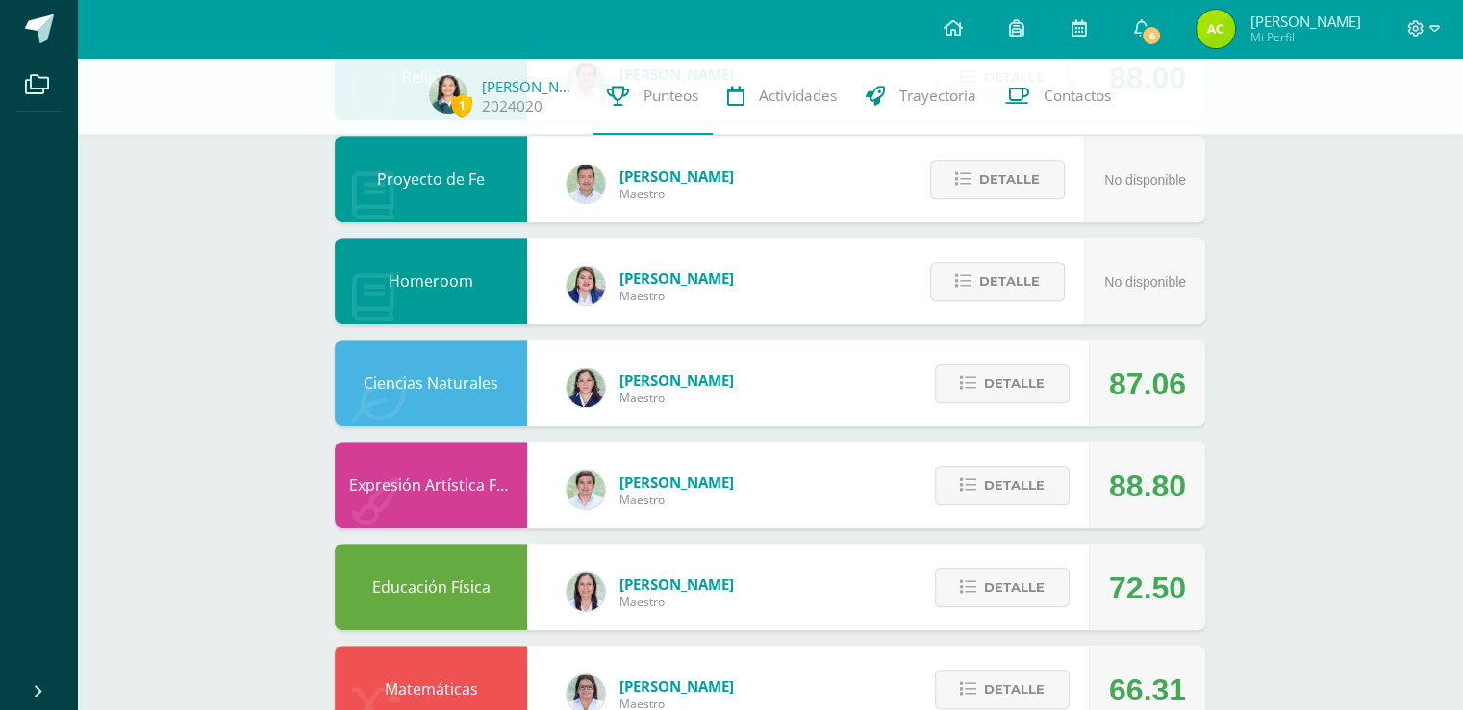
scroll to position [1075, 0]
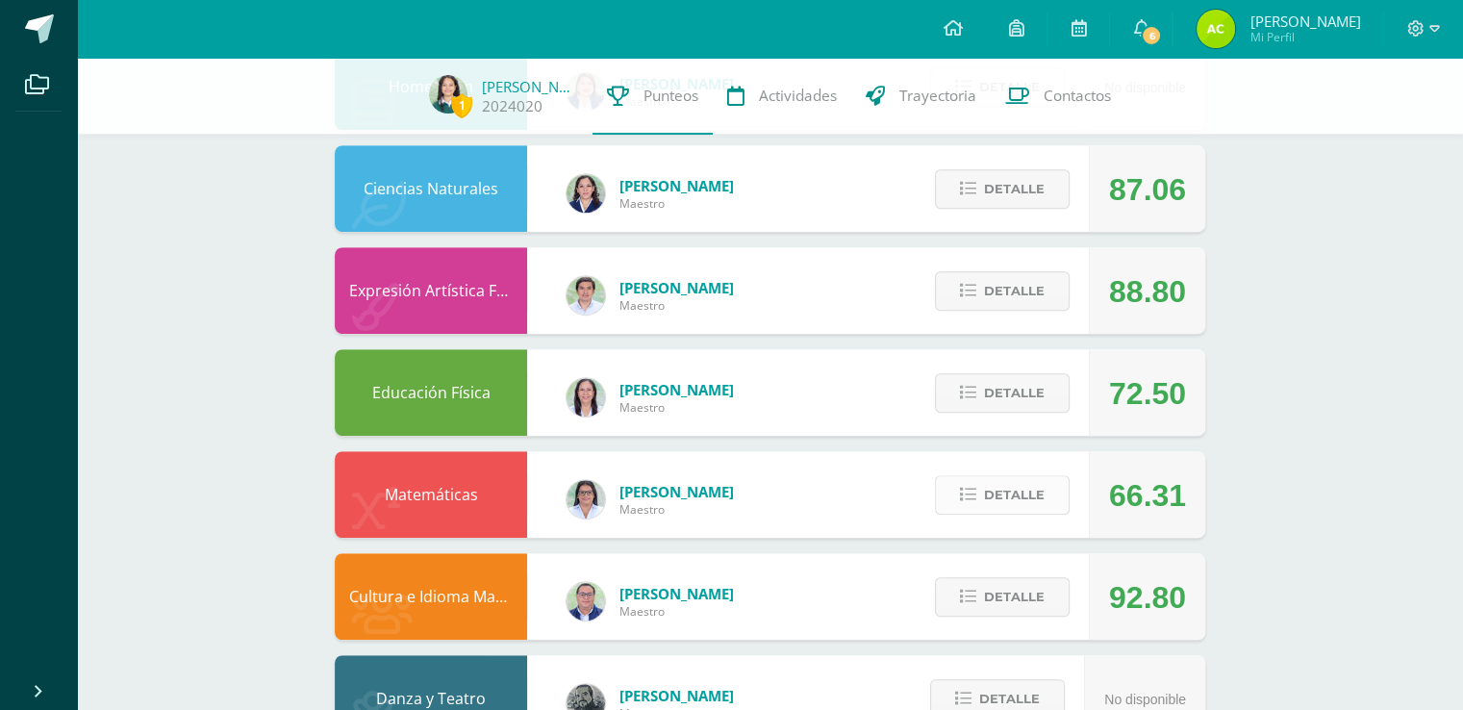
click at [1035, 488] on span "Detalle" at bounding box center [1014, 495] width 61 height 36
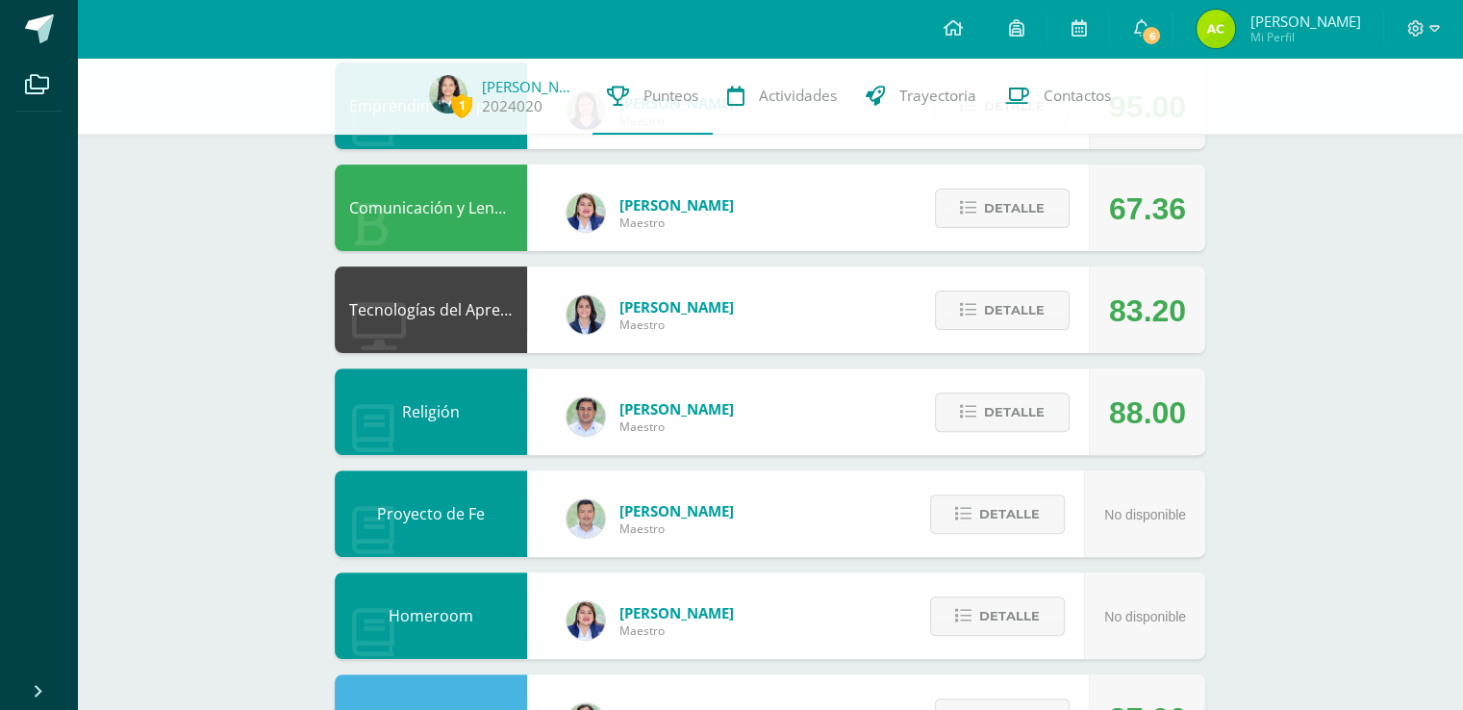
scroll to position [531, 0]
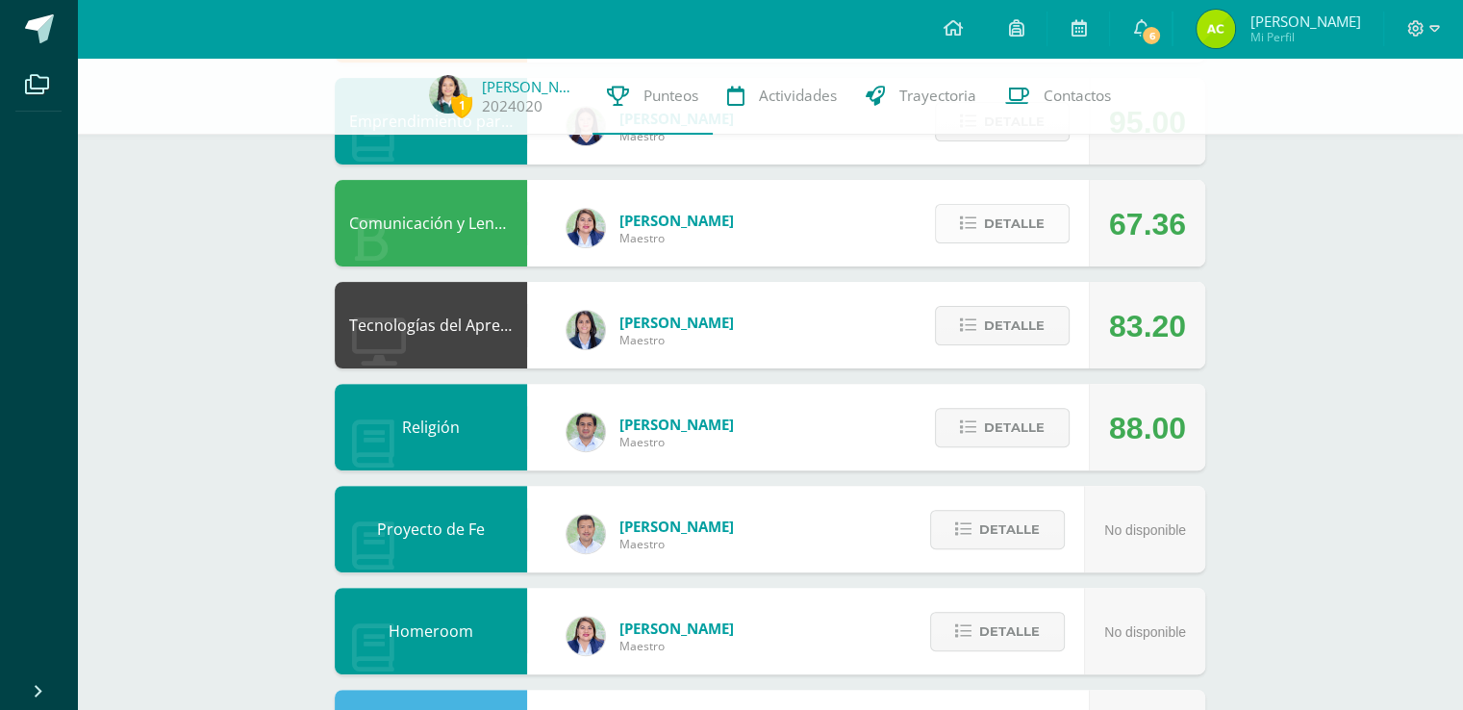
click at [1012, 215] on span "Detalle" at bounding box center [1014, 224] width 61 height 36
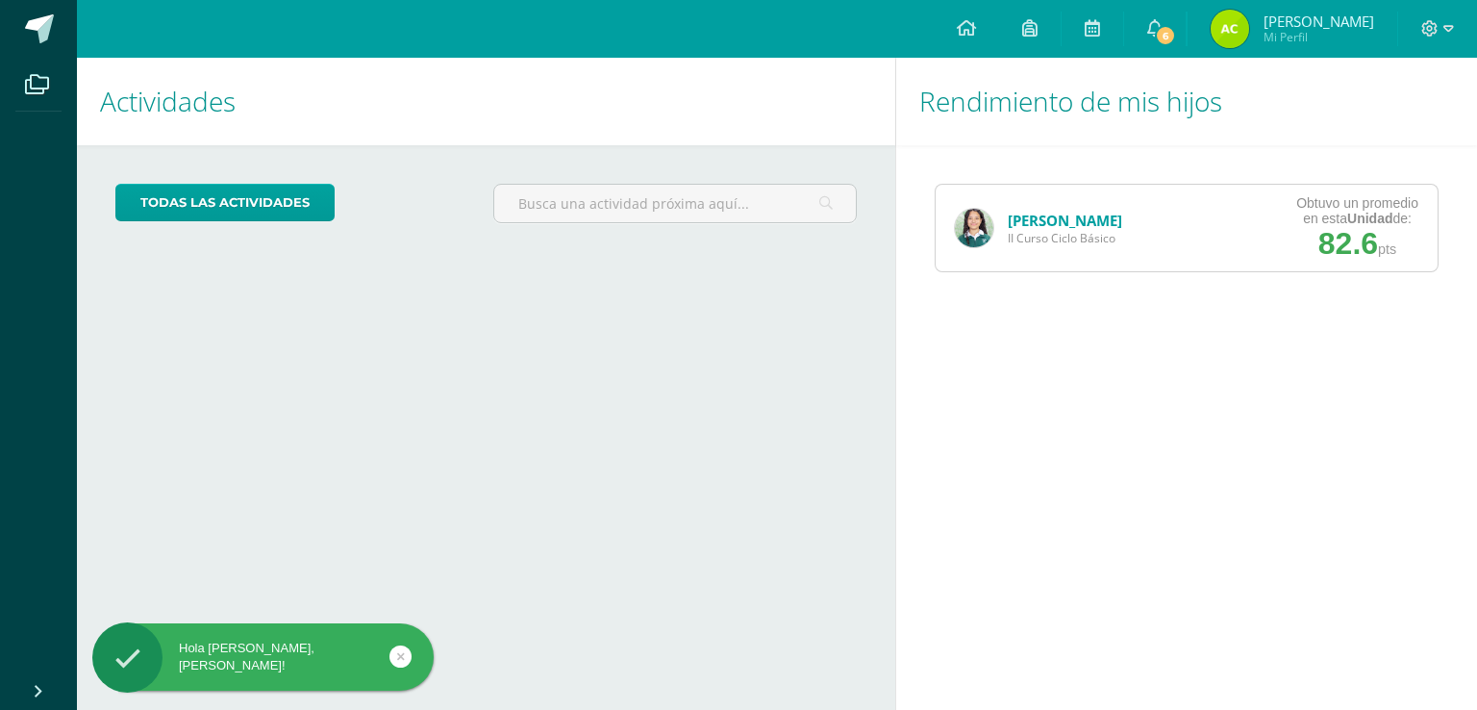
click at [977, 233] on img at bounding box center [974, 228] width 38 height 38
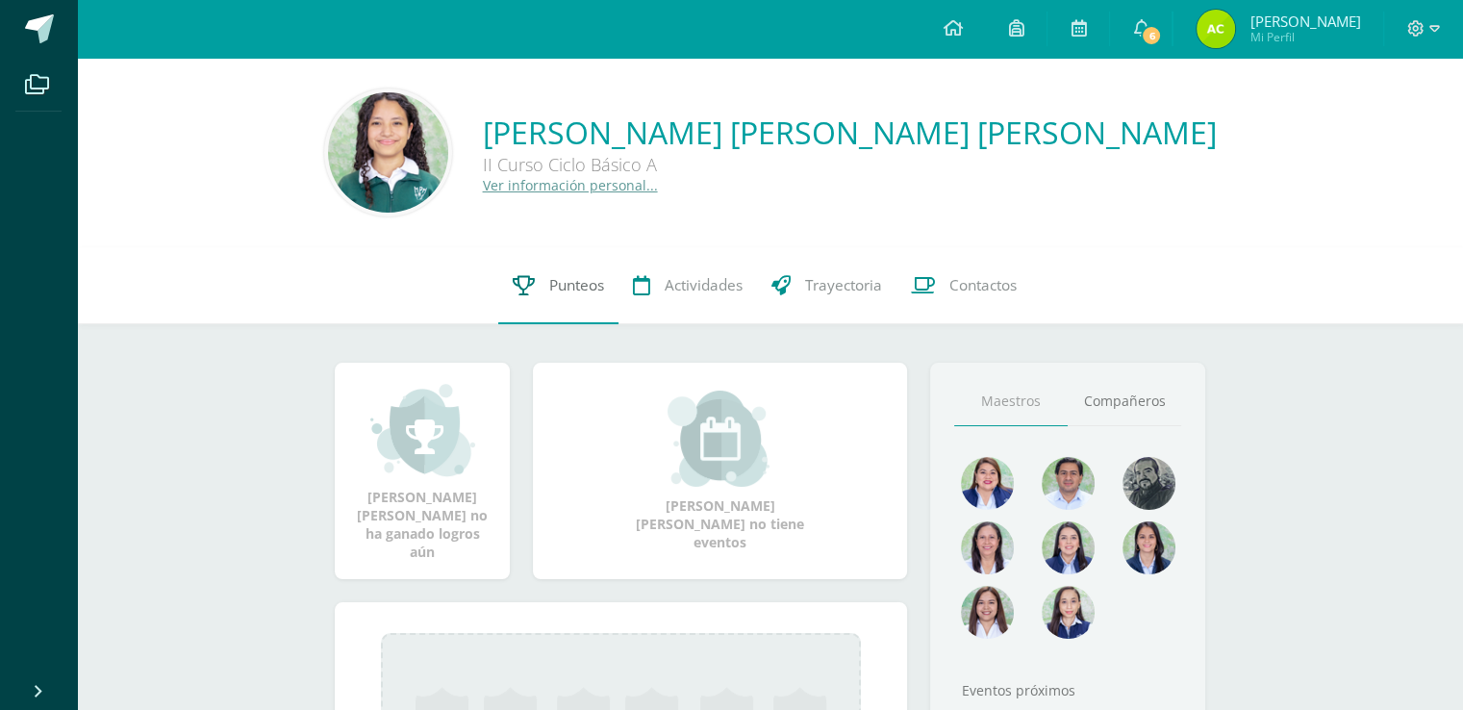
click at [594, 291] on span "Punteos" at bounding box center [576, 285] width 55 height 20
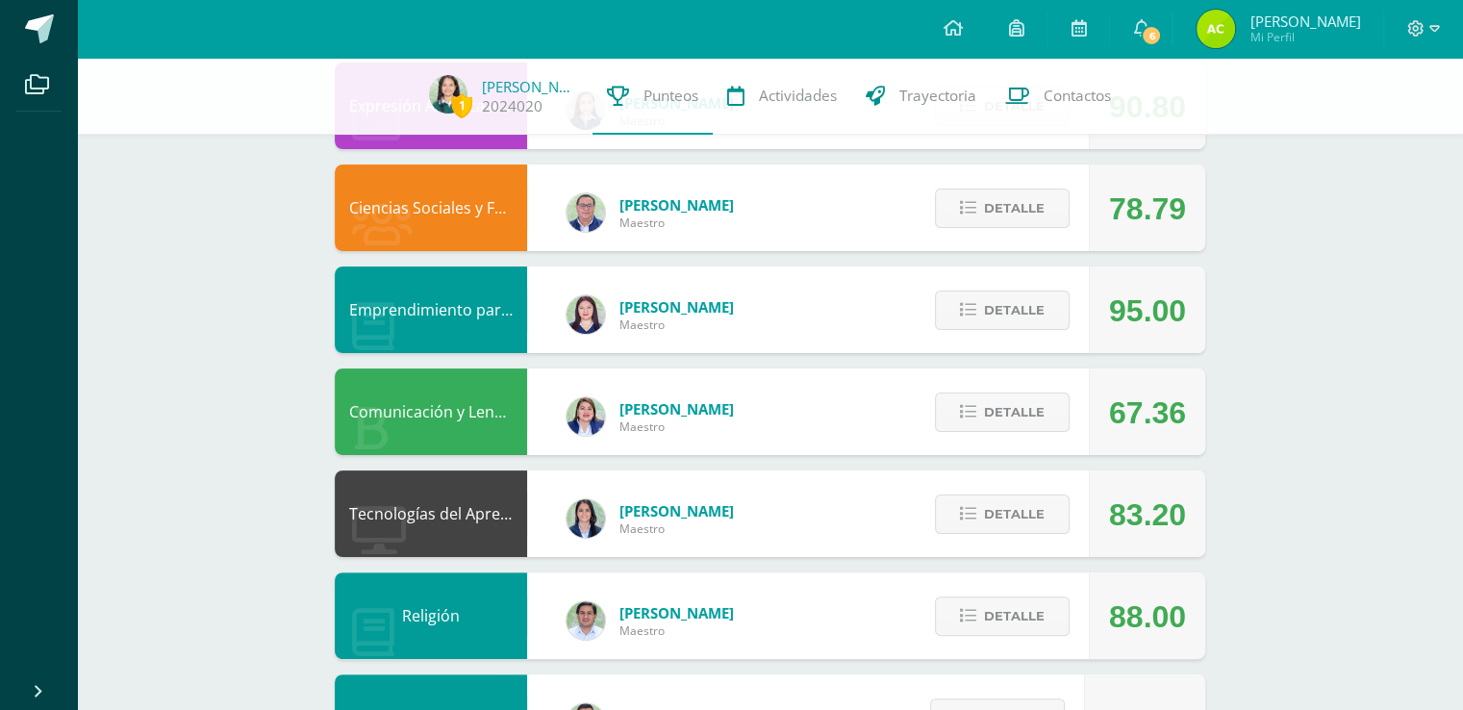
scroll to position [285, 0]
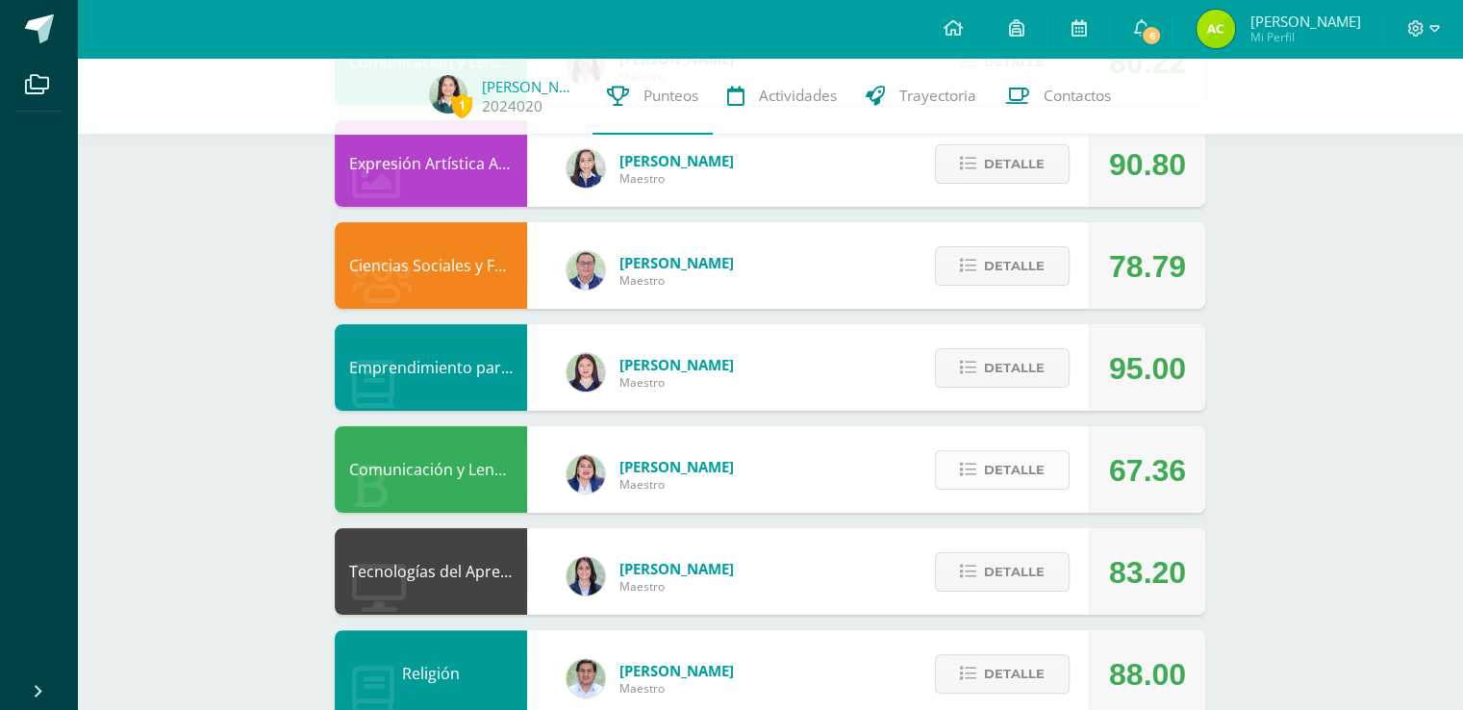
click at [1027, 477] on span "Detalle" at bounding box center [1014, 470] width 61 height 36
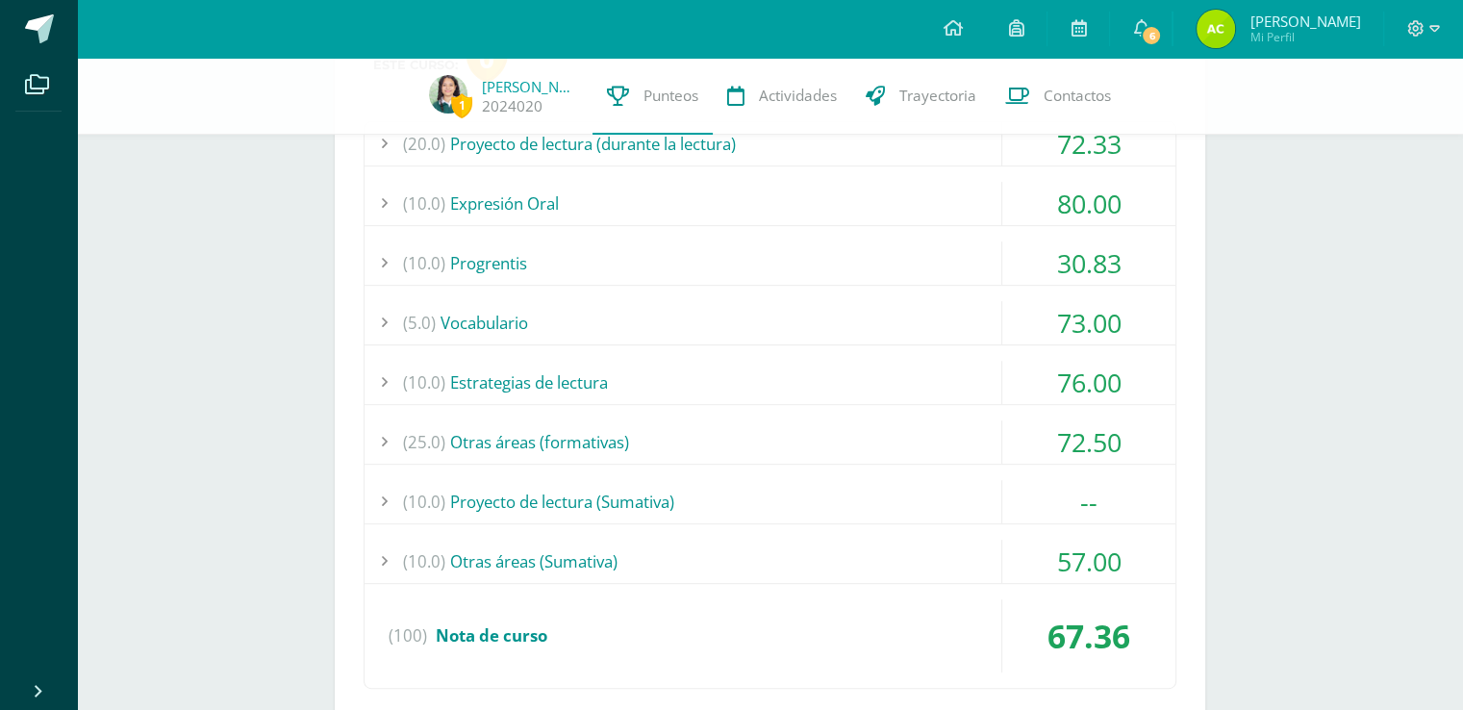
scroll to position [783, 0]
click at [966, 490] on div "(10.0) Proyecto de lectura (Sumativa)" at bounding box center [770, 502] width 811 height 43
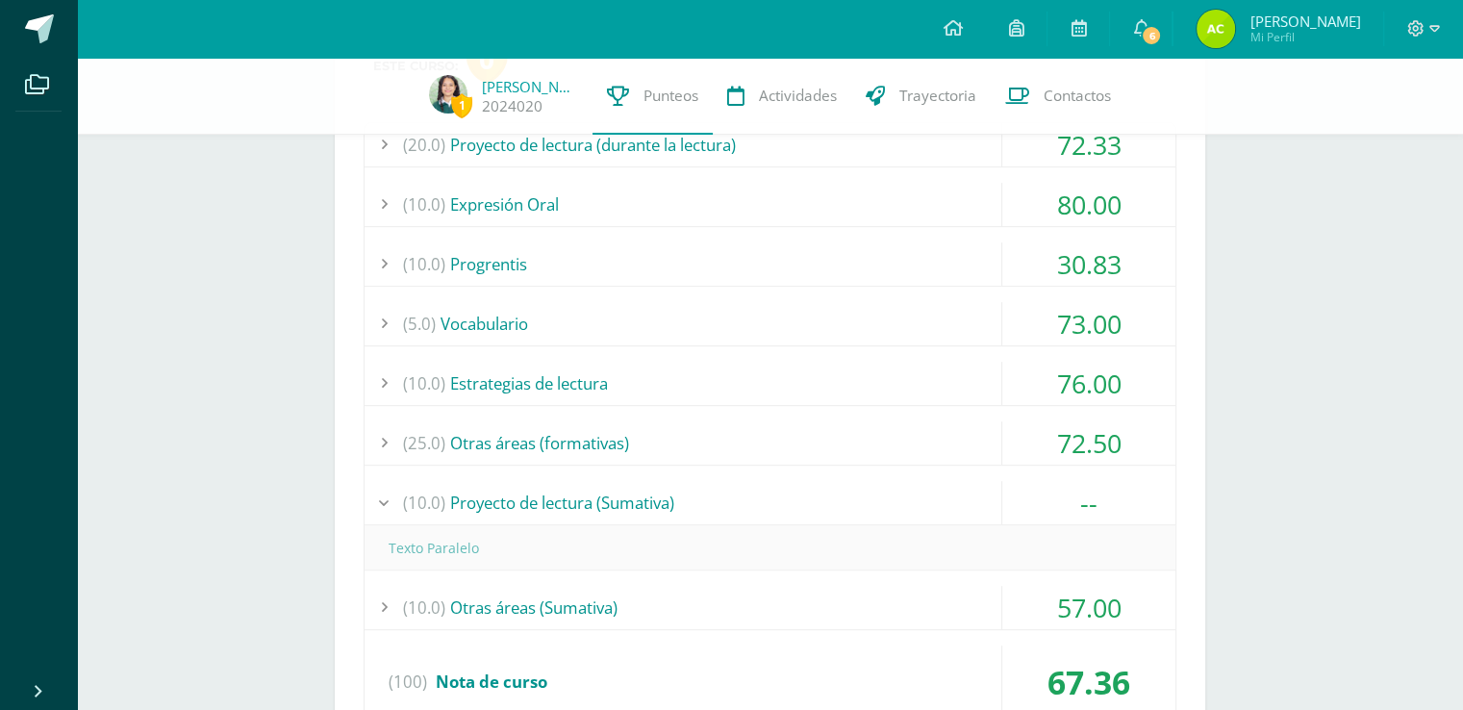
click at [923, 494] on div "(10.0) Proyecto de lectura (Sumativa)" at bounding box center [770, 502] width 811 height 43
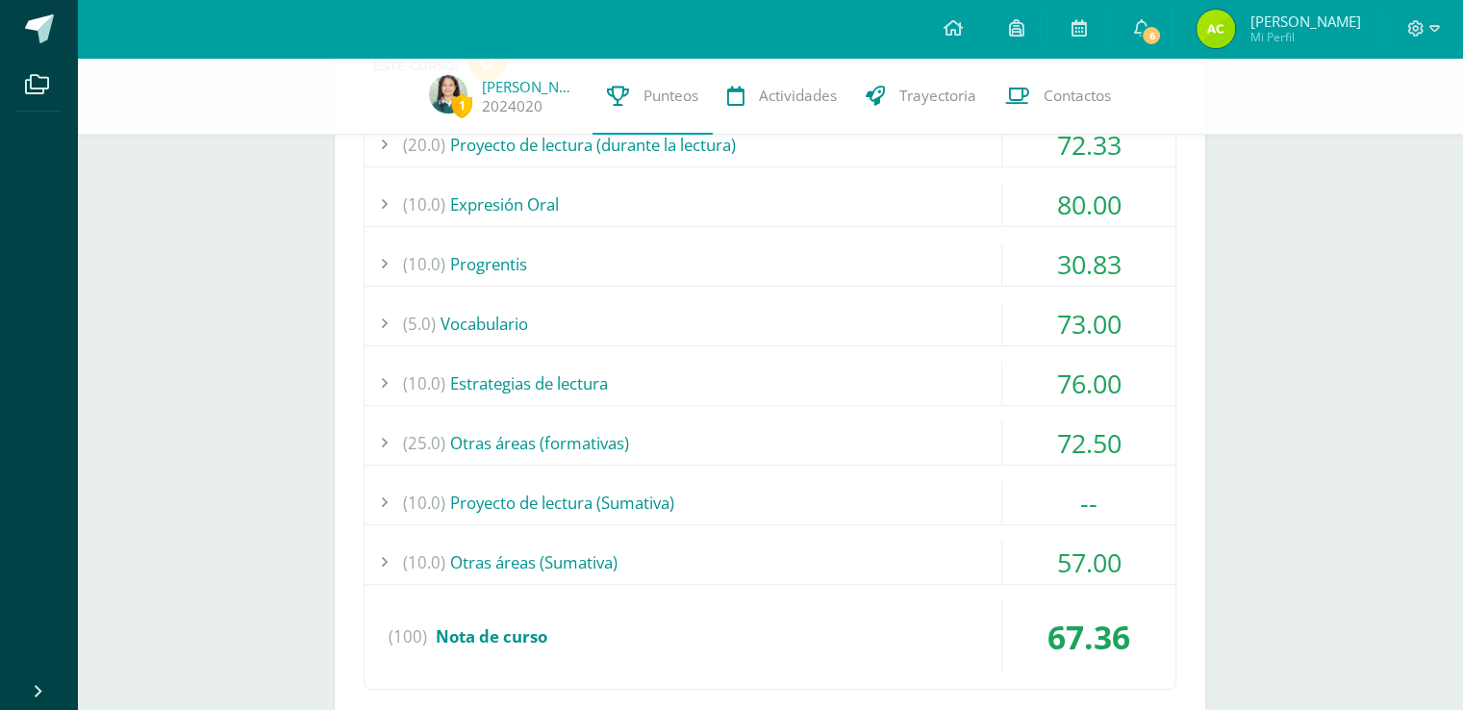
click at [992, 274] on div "(10.0) Progrentis" at bounding box center [770, 263] width 811 height 43
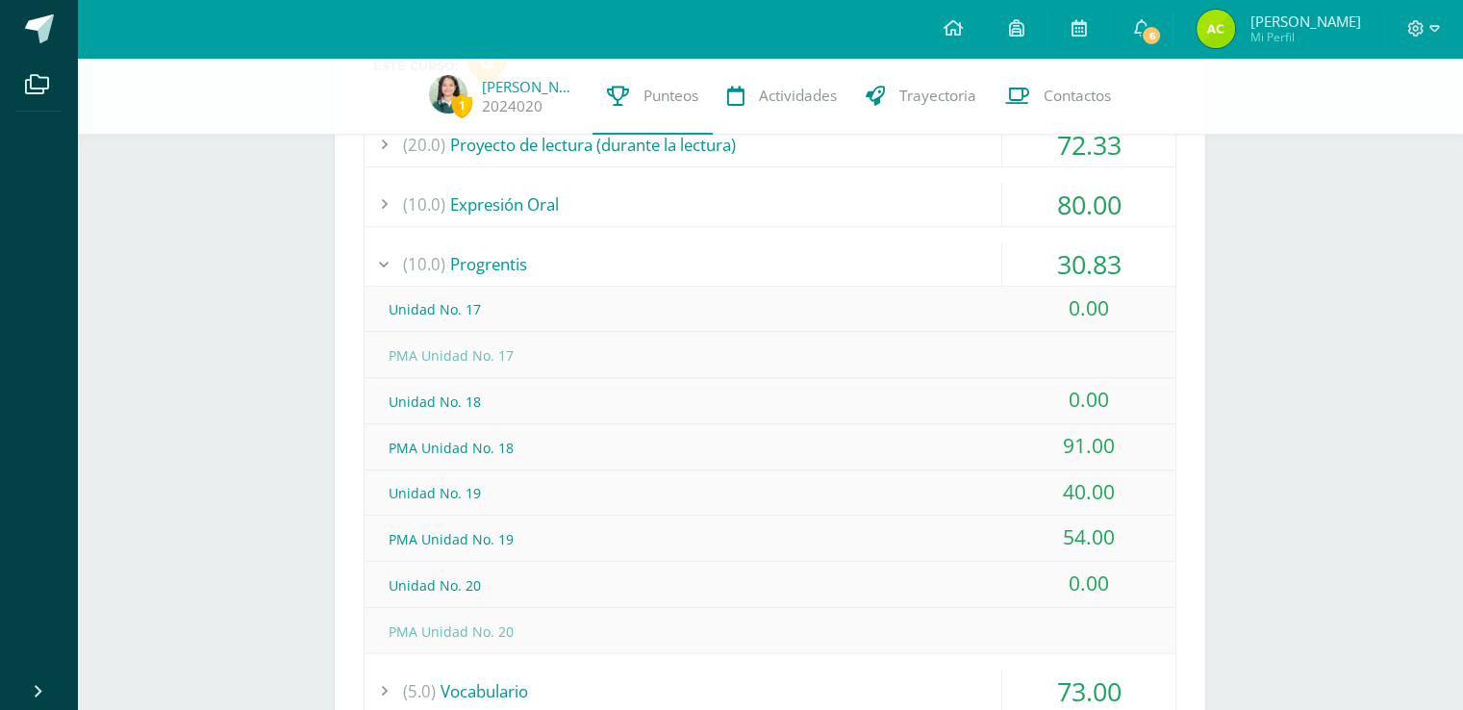
click at [948, 248] on div "(10.0) Progrentis" at bounding box center [770, 263] width 811 height 43
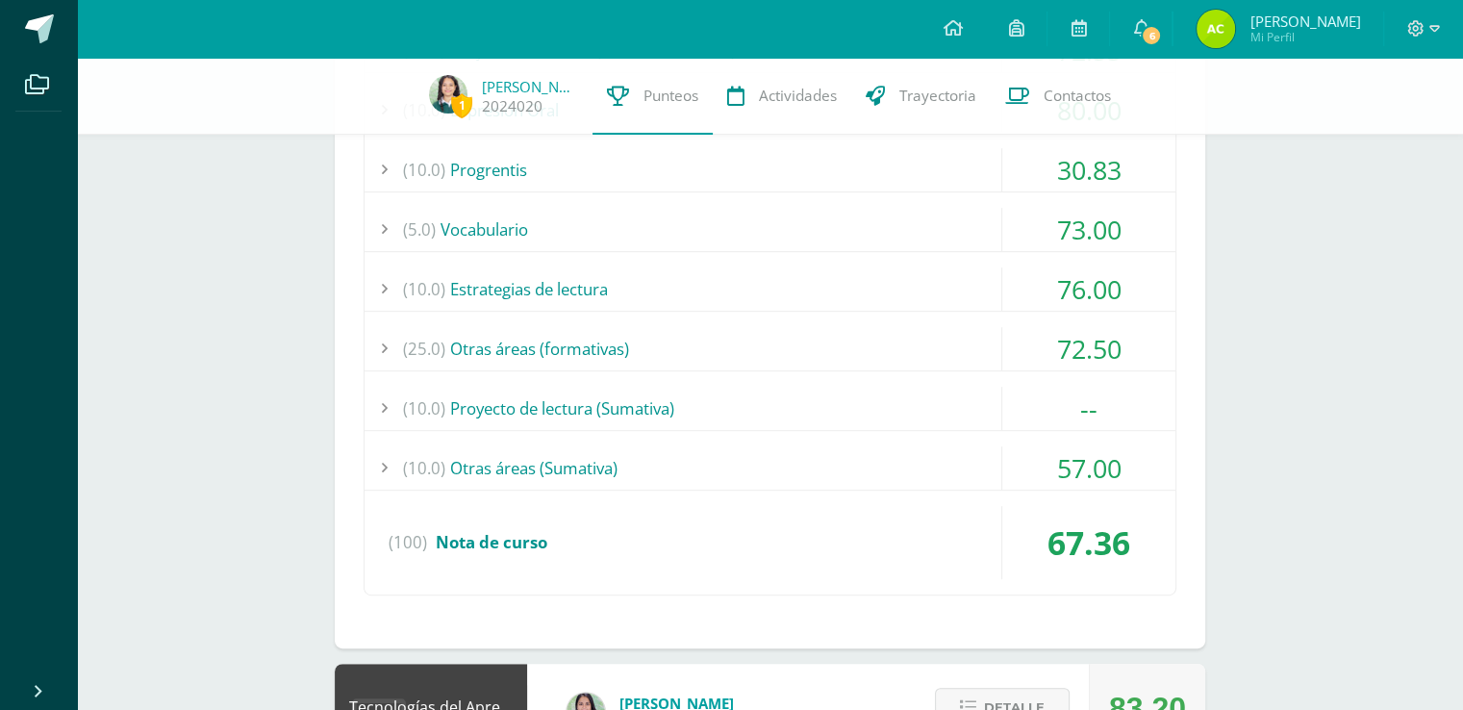
scroll to position [879, 0]
click at [919, 458] on div "(10.0) Otras áreas ([GEOGRAPHIC_DATA])" at bounding box center [770, 465] width 811 height 43
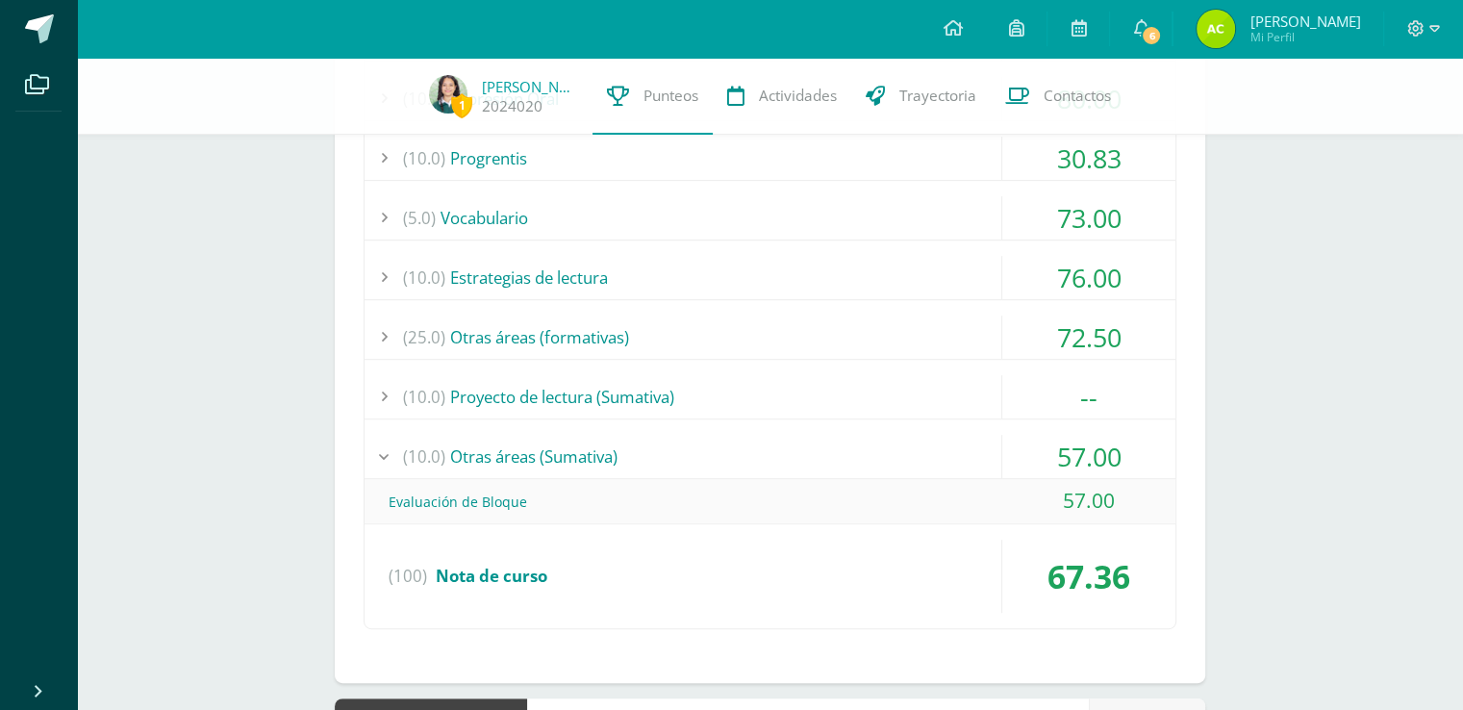
scroll to position [891, 0]
click at [916, 445] on div "(10.0) Otras áreas ([GEOGRAPHIC_DATA])" at bounding box center [770, 454] width 811 height 43
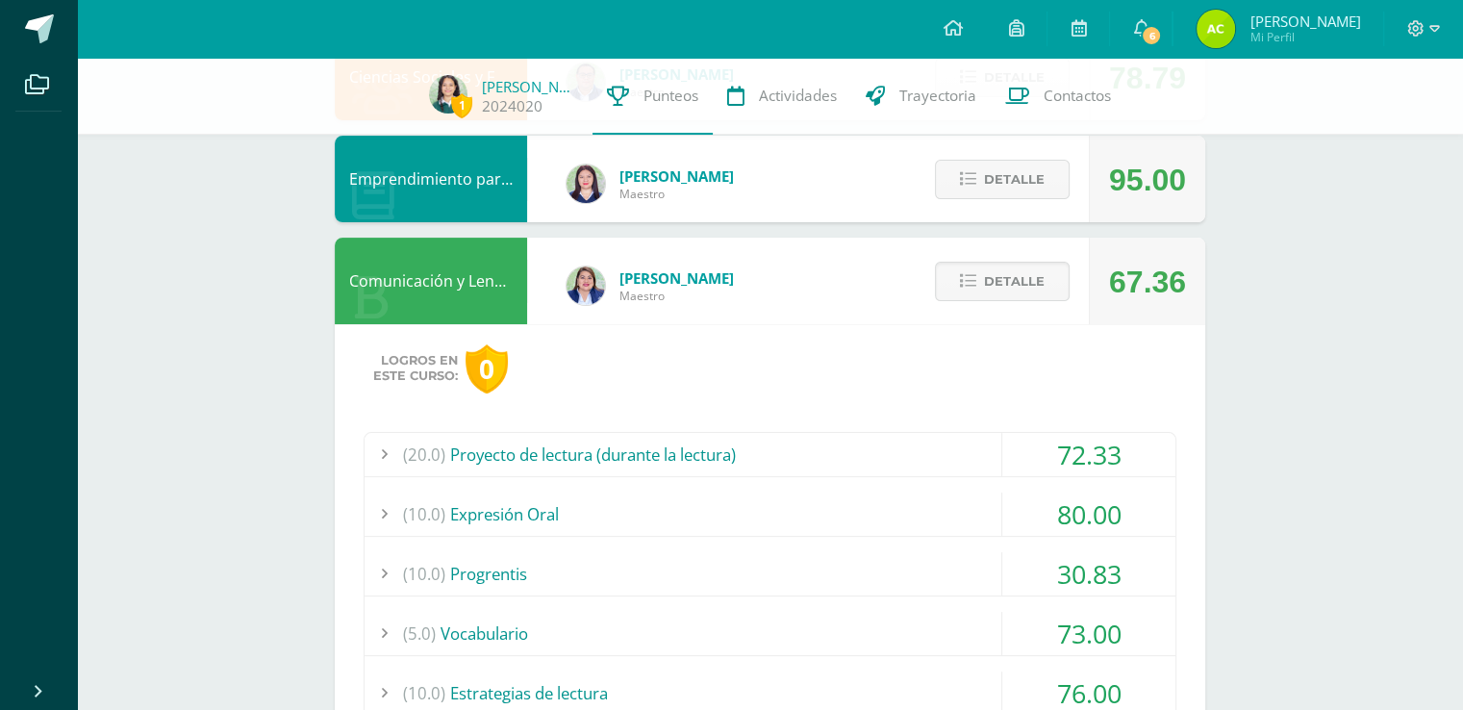
scroll to position [472, 0]
click at [998, 291] on span "Detalle" at bounding box center [1014, 282] width 61 height 36
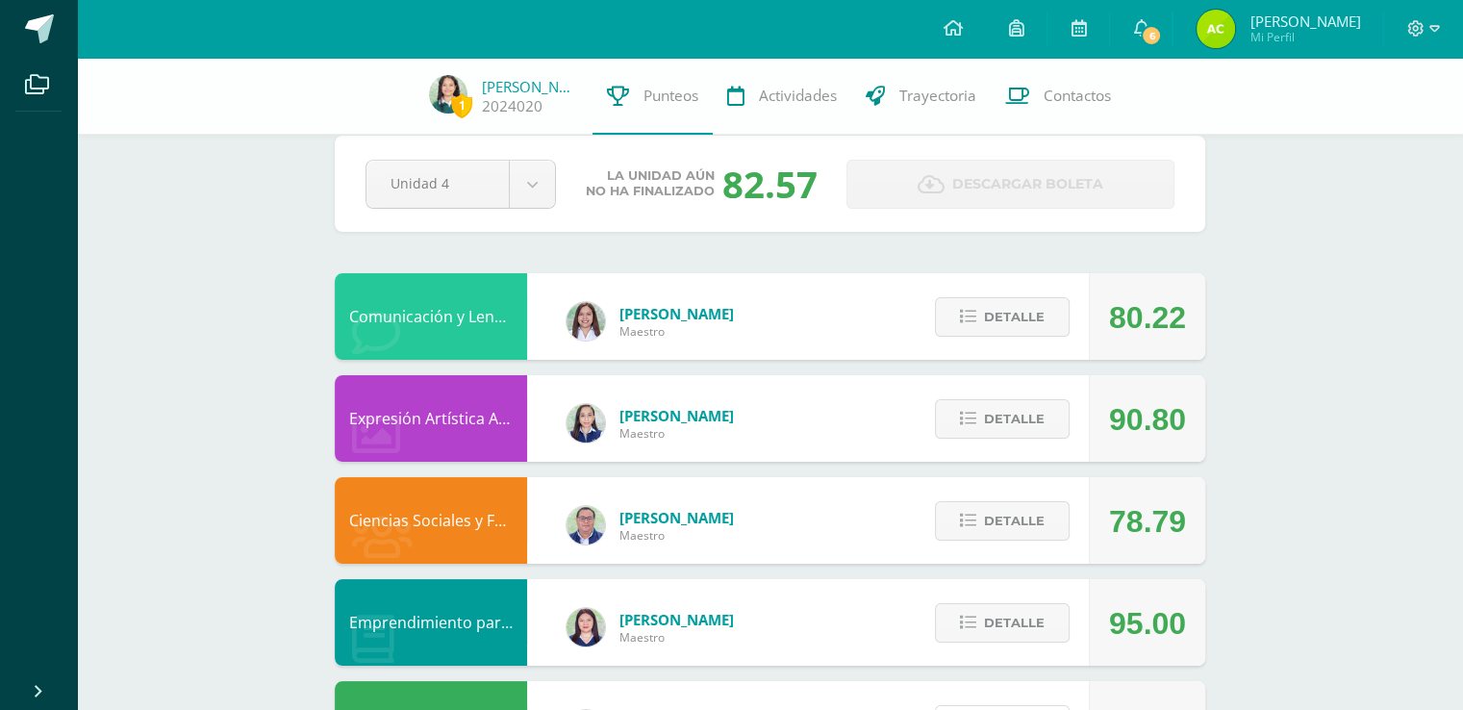
scroll to position [27, 0]
